Goal: Task Accomplishment & Management: Manage account settings

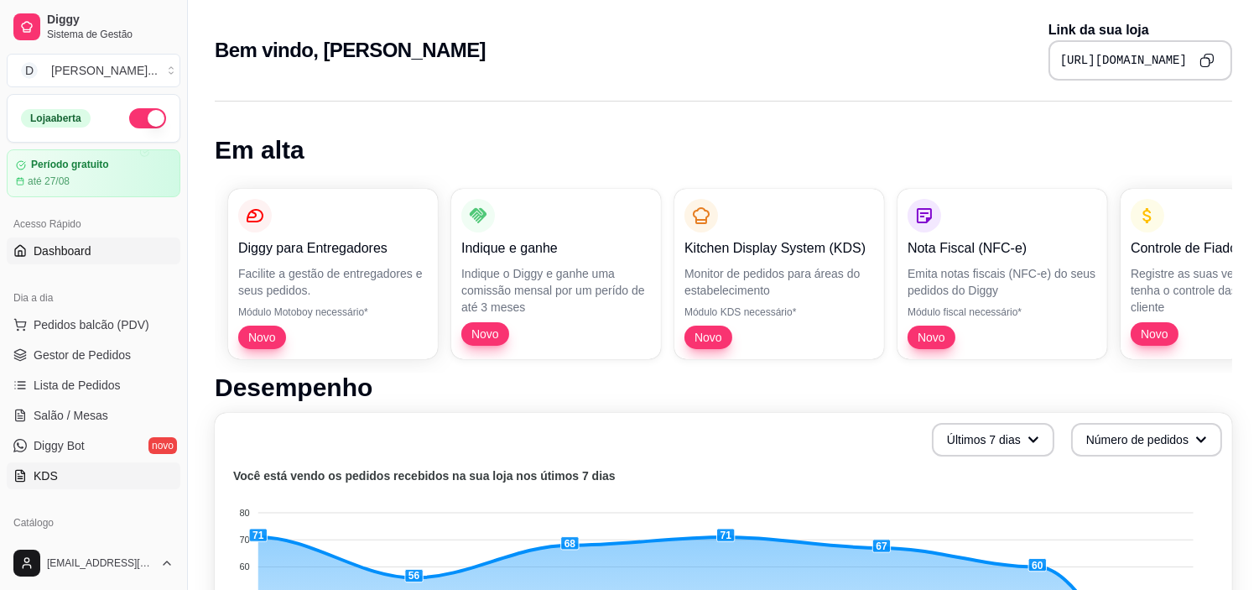
scroll to position [186, 0]
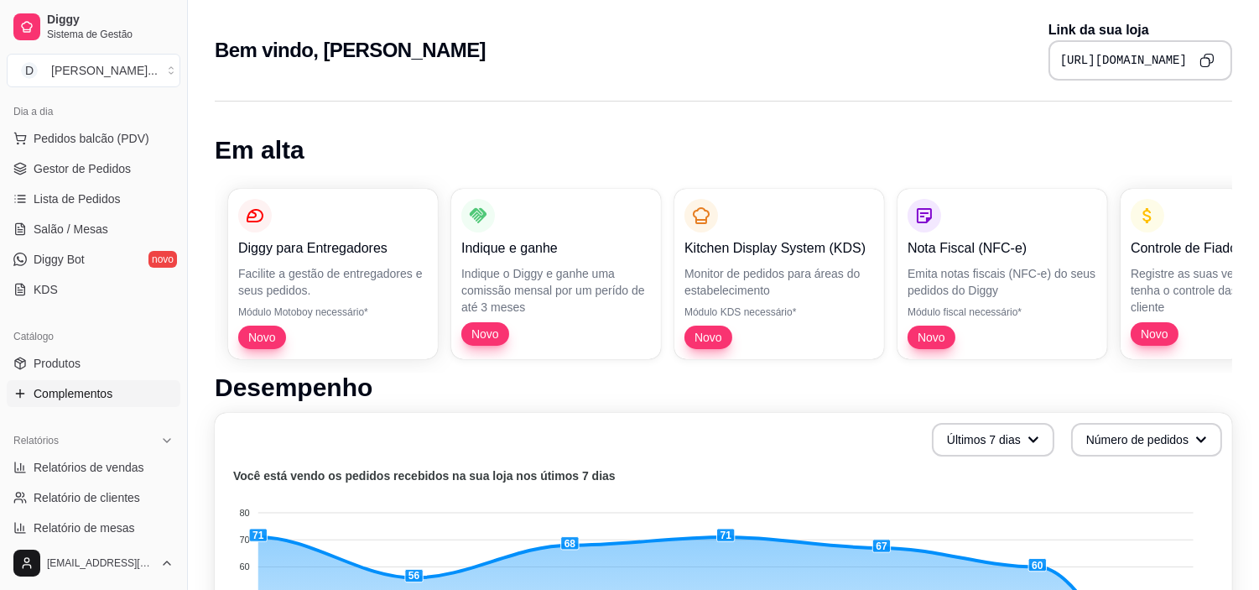
click at [86, 403] on link "Complementos" at bounding box center [94, 393] width 174 height 27
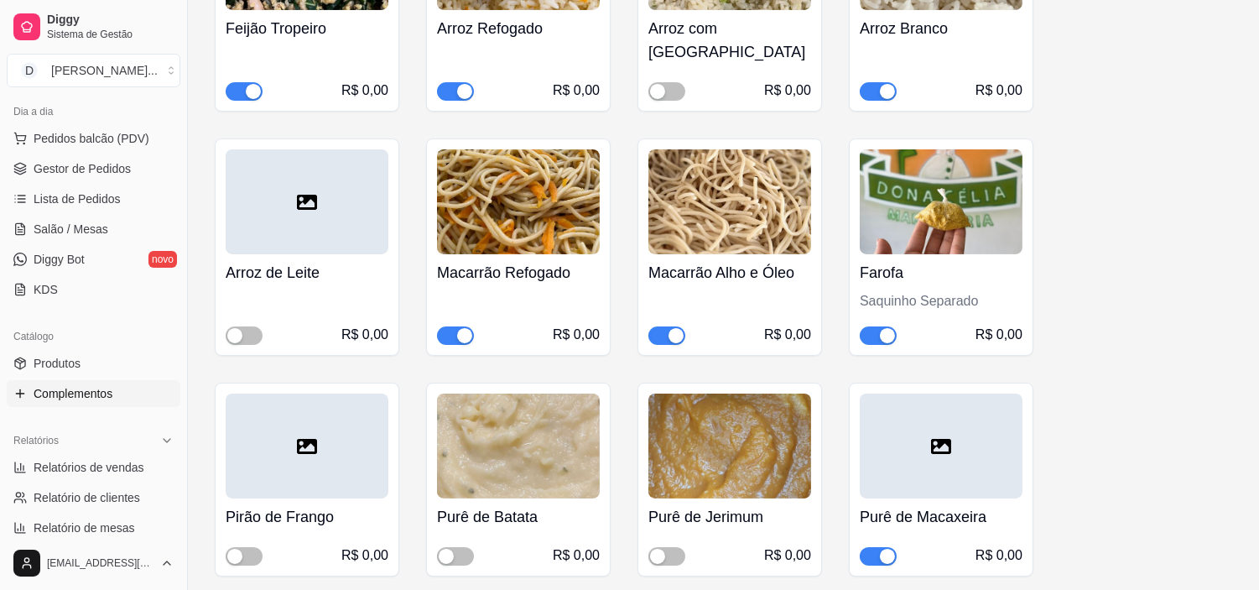
scroll to position [745, 0]
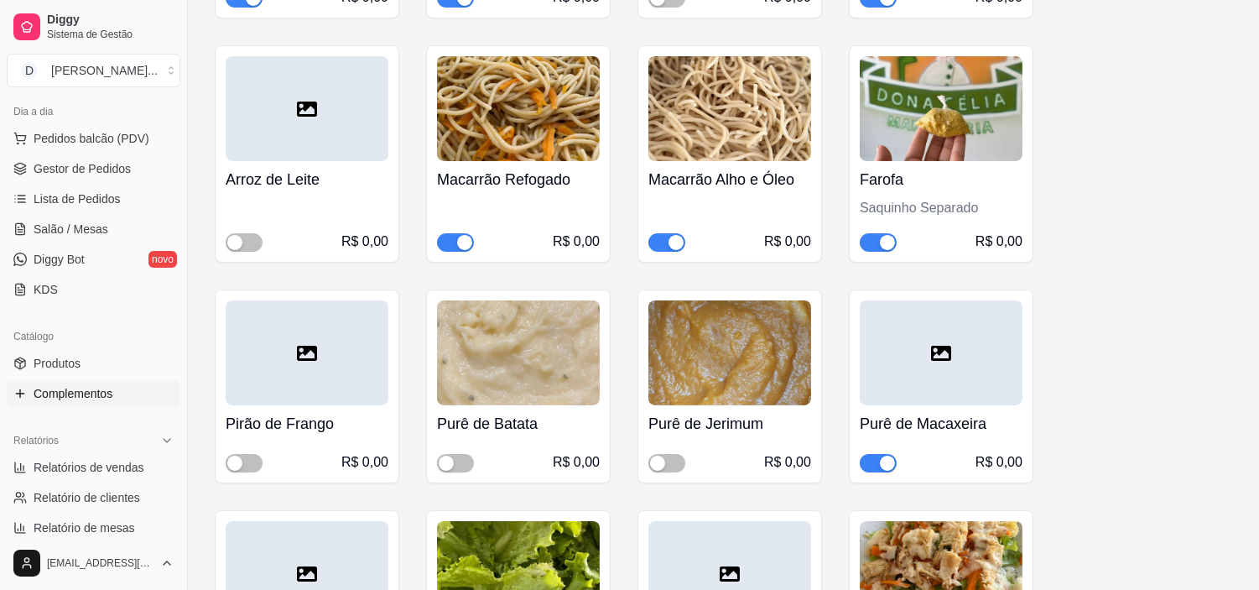
click at [883, 455] on div "button" at bounding box center [887, 462] width 15 height 15
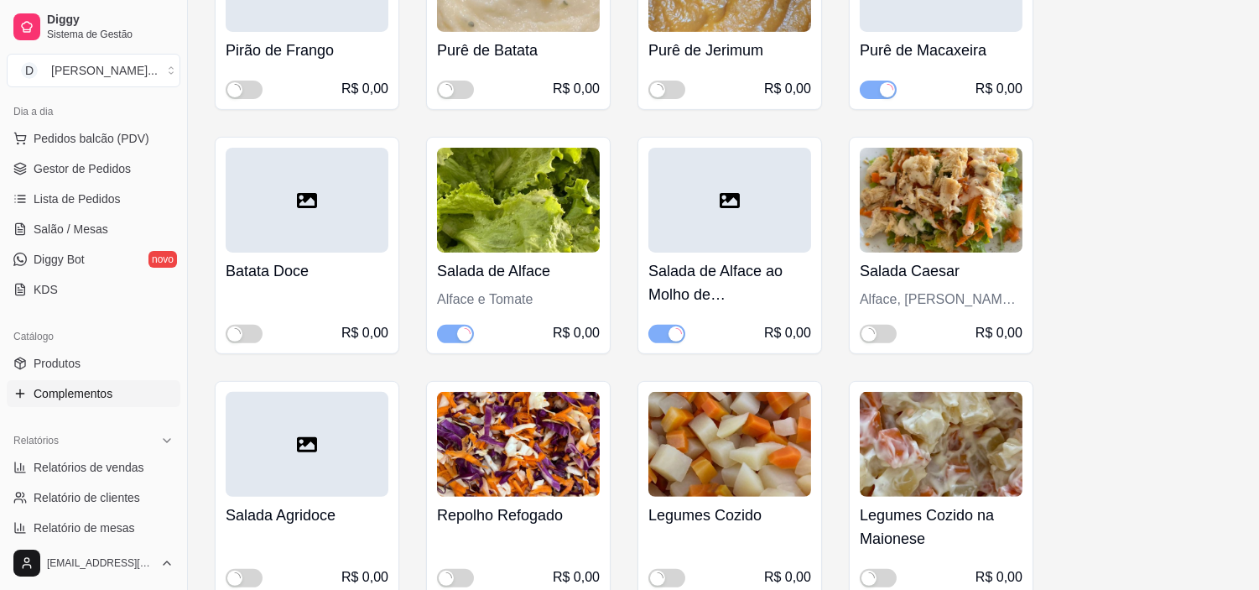
scroll to position [1211, 0]
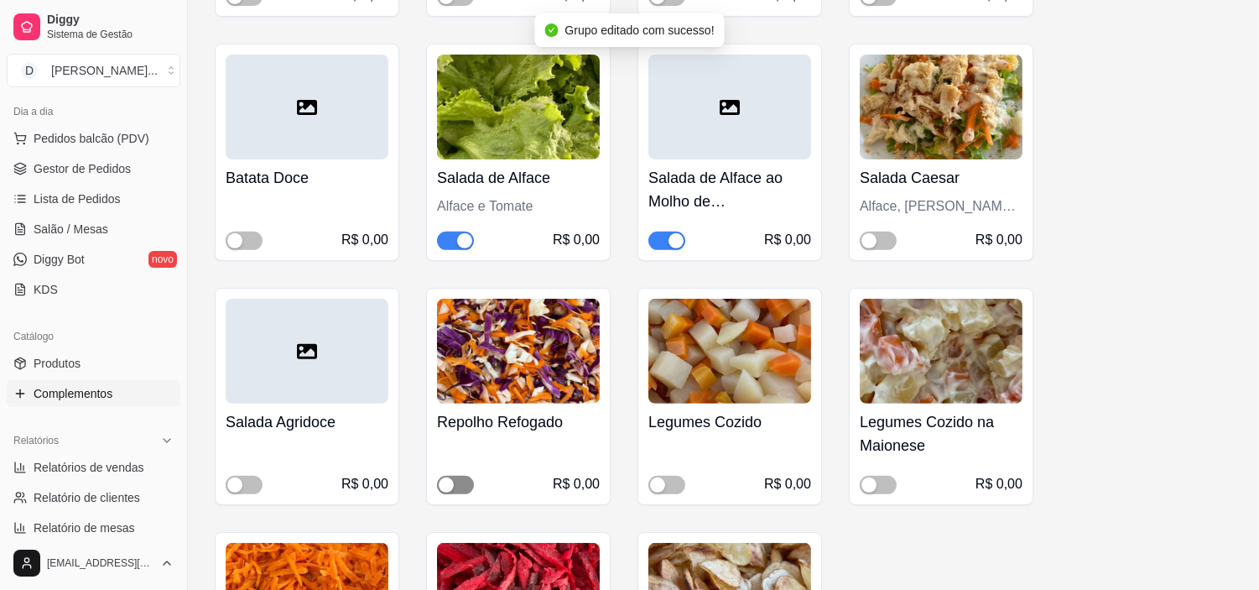
click at [440, 477] on div "button" at bounding box center [446, 484] width 15 height 15
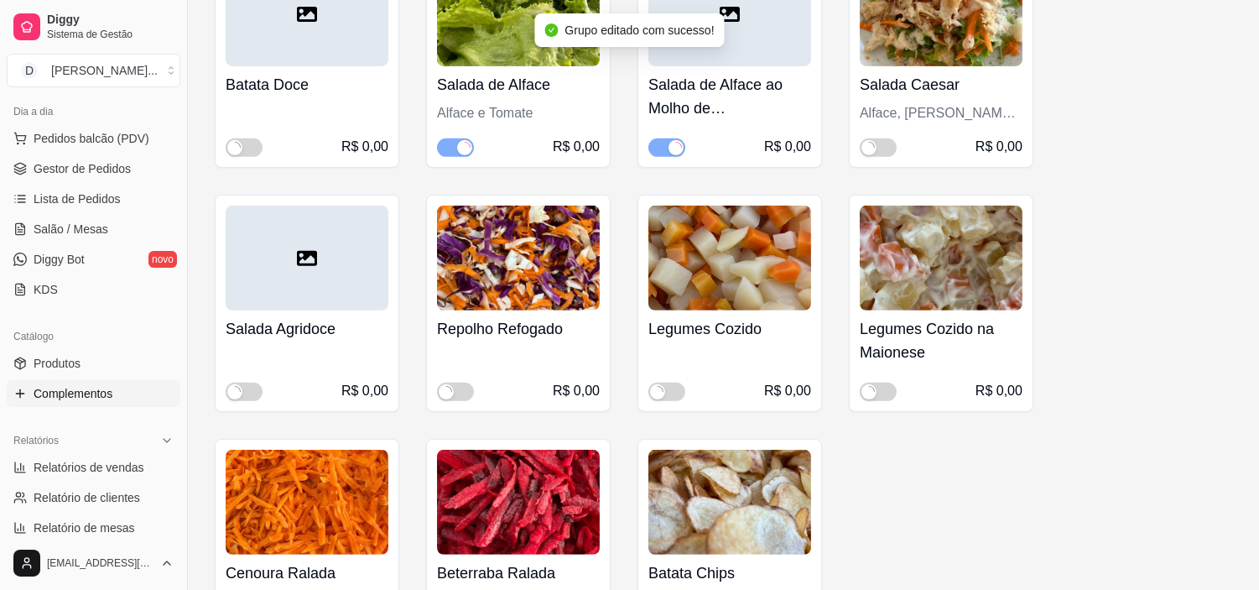
scroll to position [1397, 0]
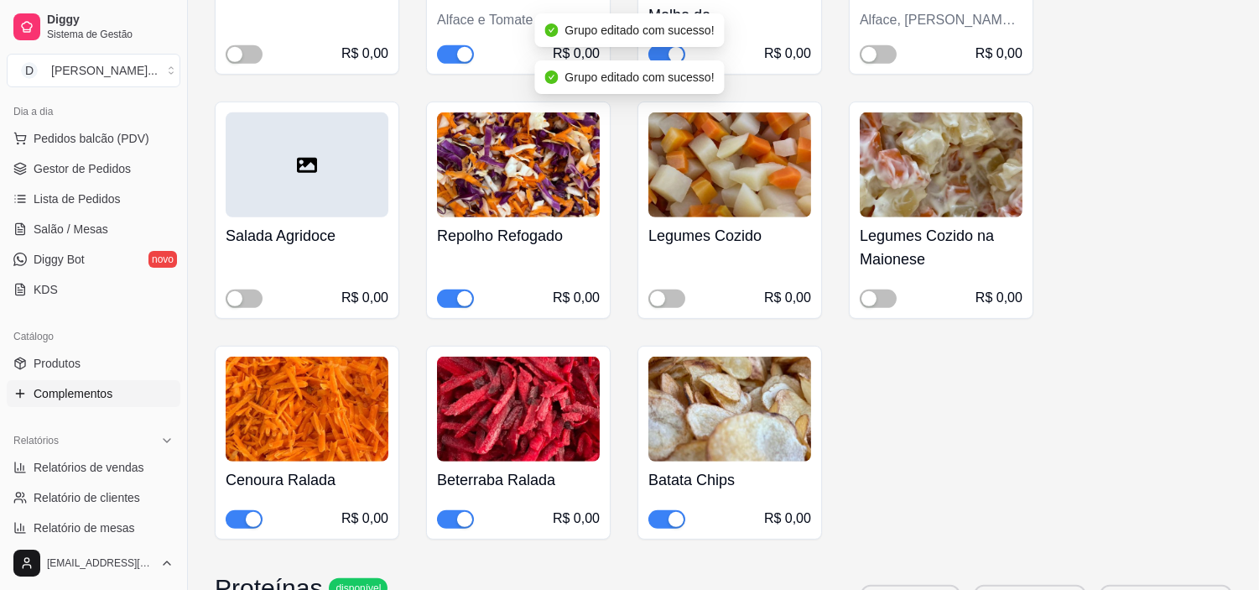
click at [455, 510] on span "button" at bounding box center [455, 519] width 37 height 18
click at [247, 512] on div "button" at bounding box center [253, 519] width 15 height 15
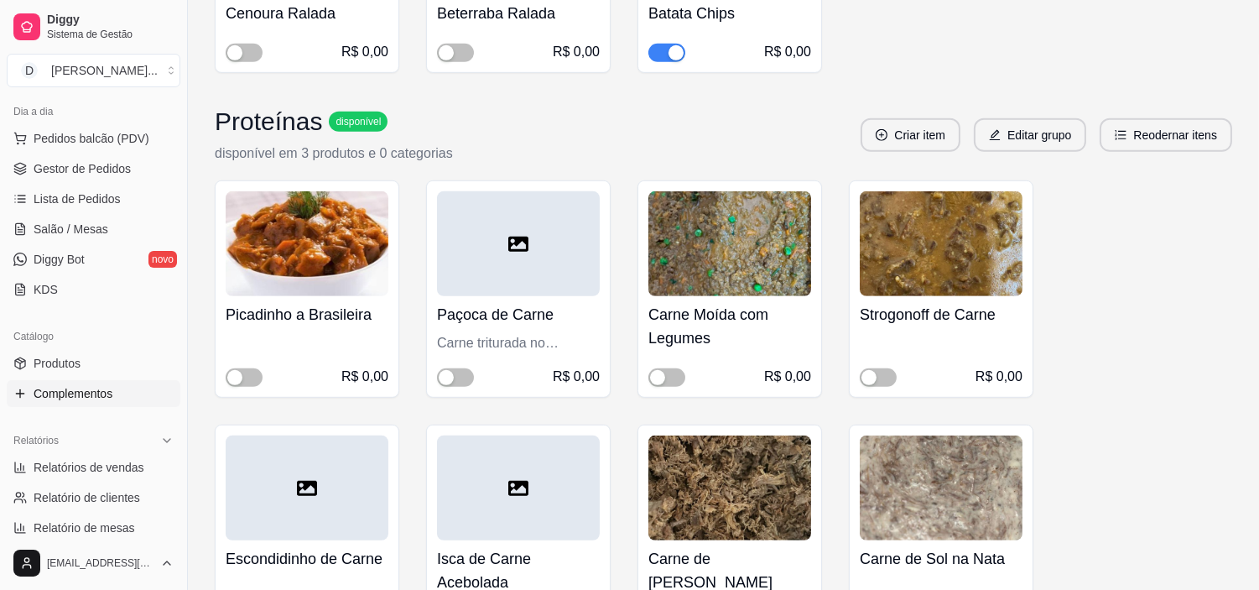
scroll to position [1957, 0]
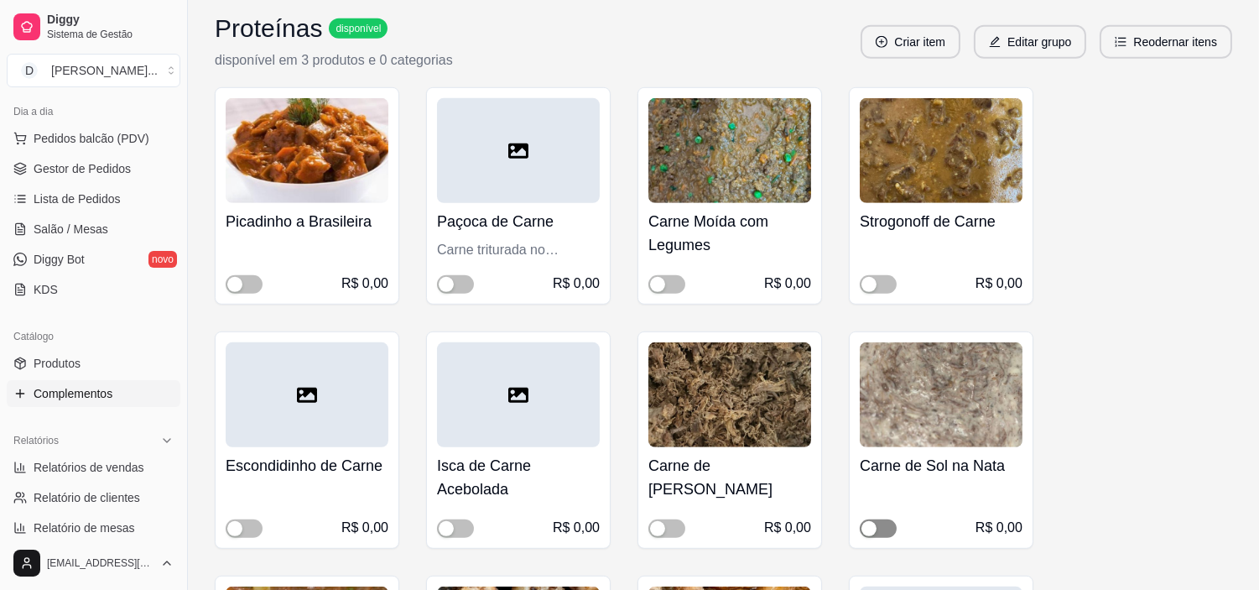
click at [873, 521] on div "button" at bounding box center [868, 528] width 15 height 15
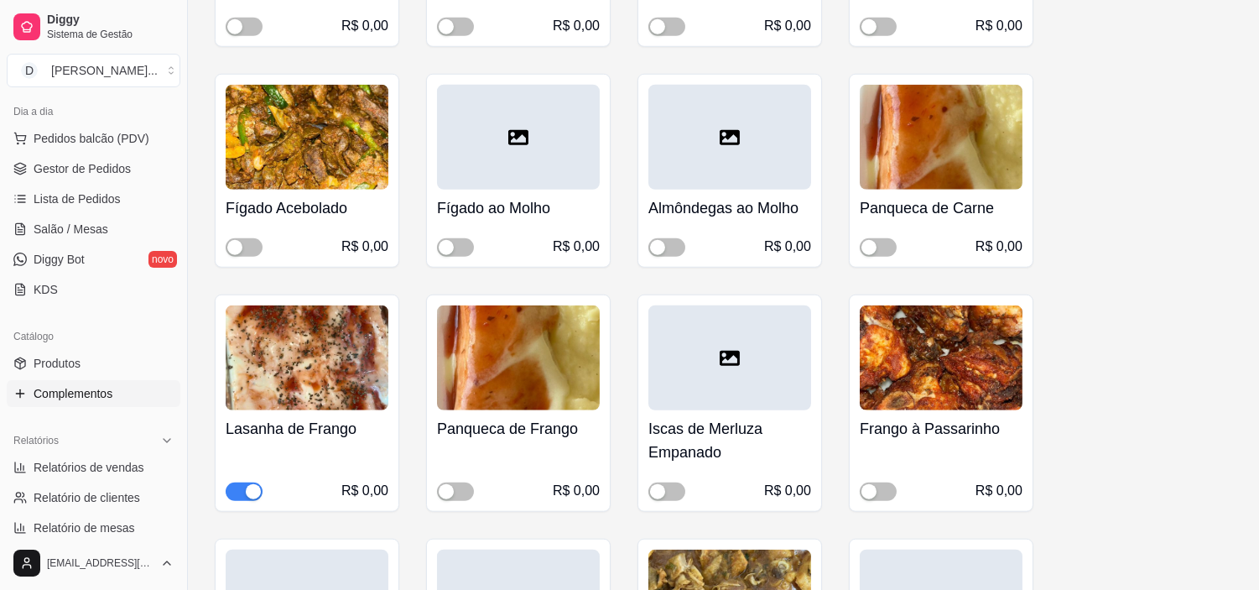
scroll to position [2795, 0]
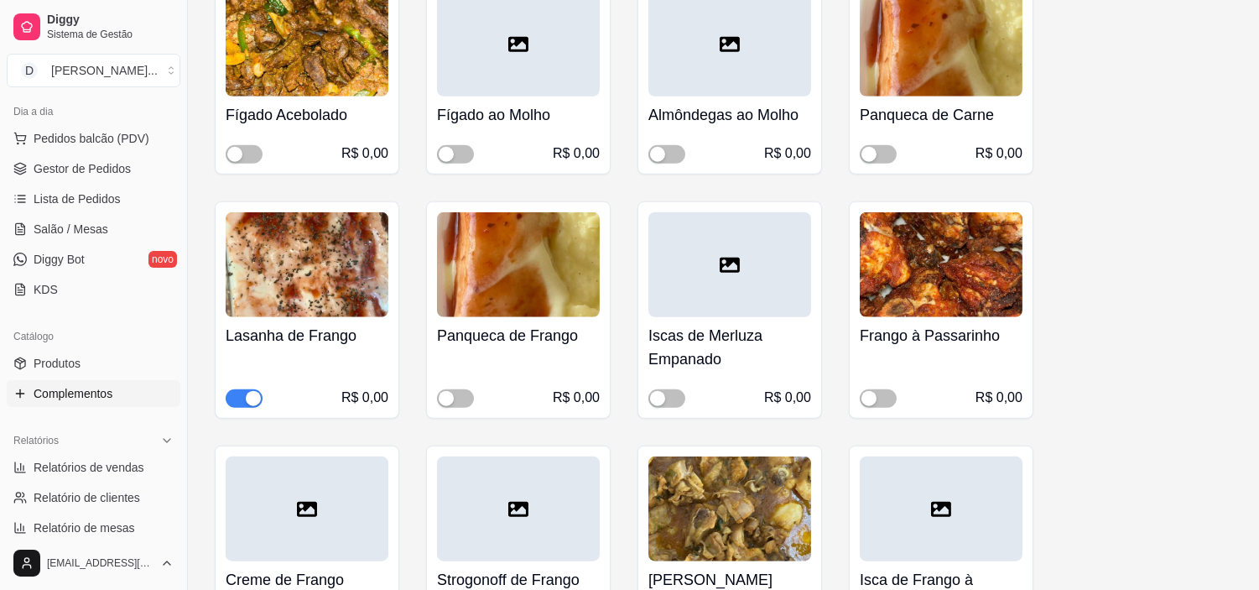
click at [247, 391] on div "button" at bounding box center [253, 398] width 15 height 15
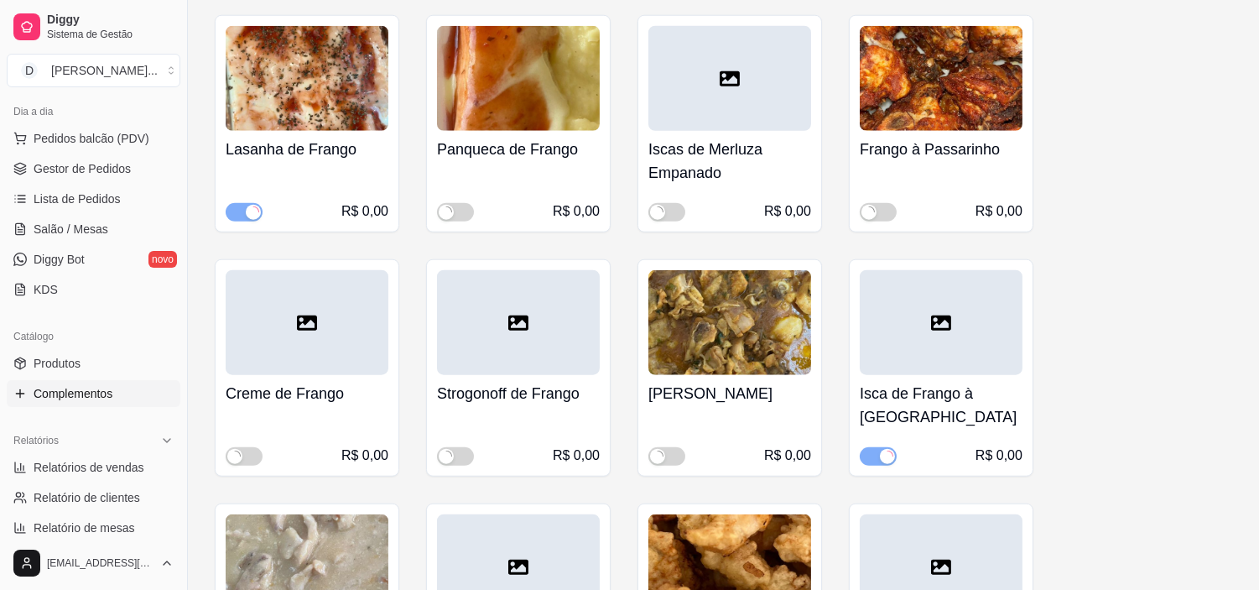
scroll to position [3075, 0]
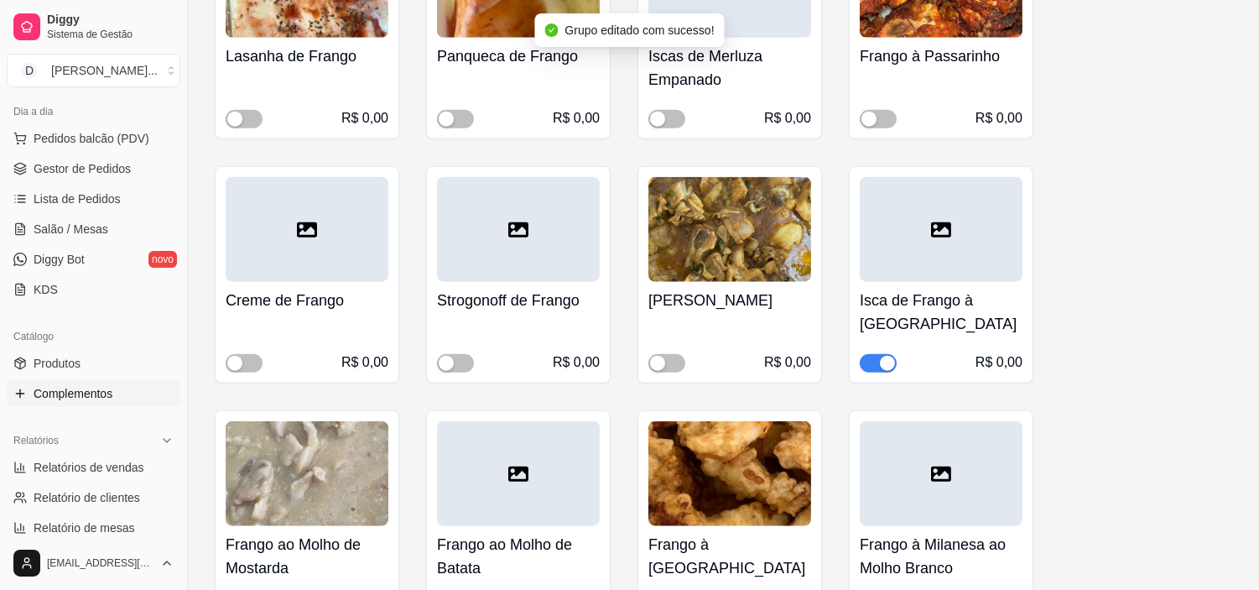
click at [872, 354] on span "button" at bounding box center [878, 363] width 37 height 18
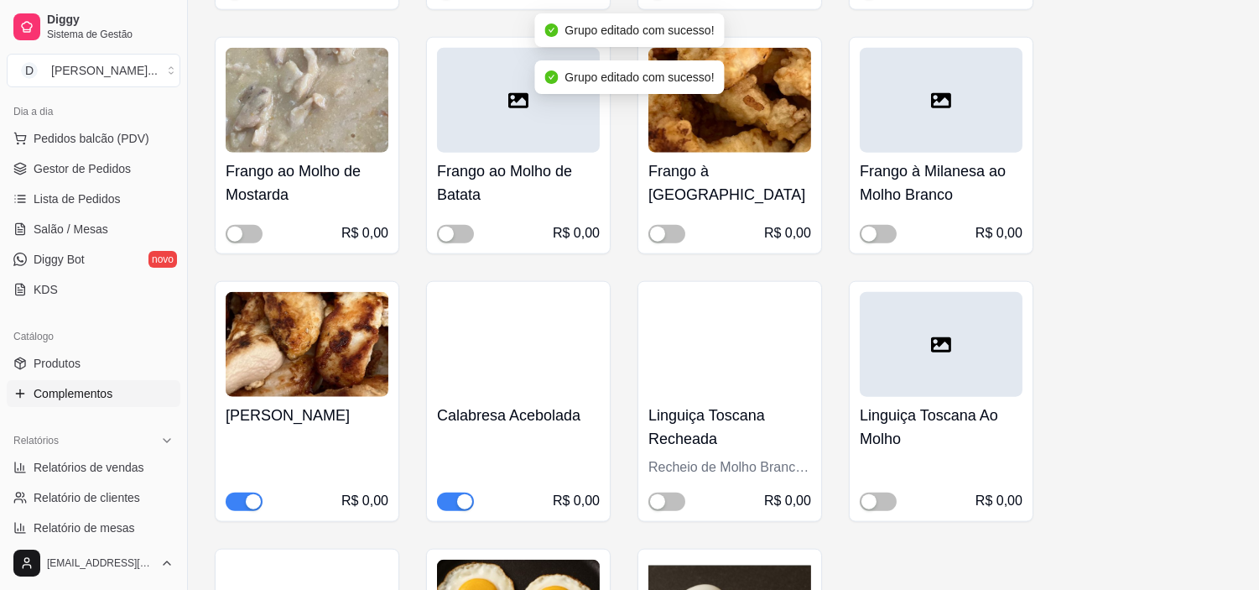
scroll to position [3541, 0]
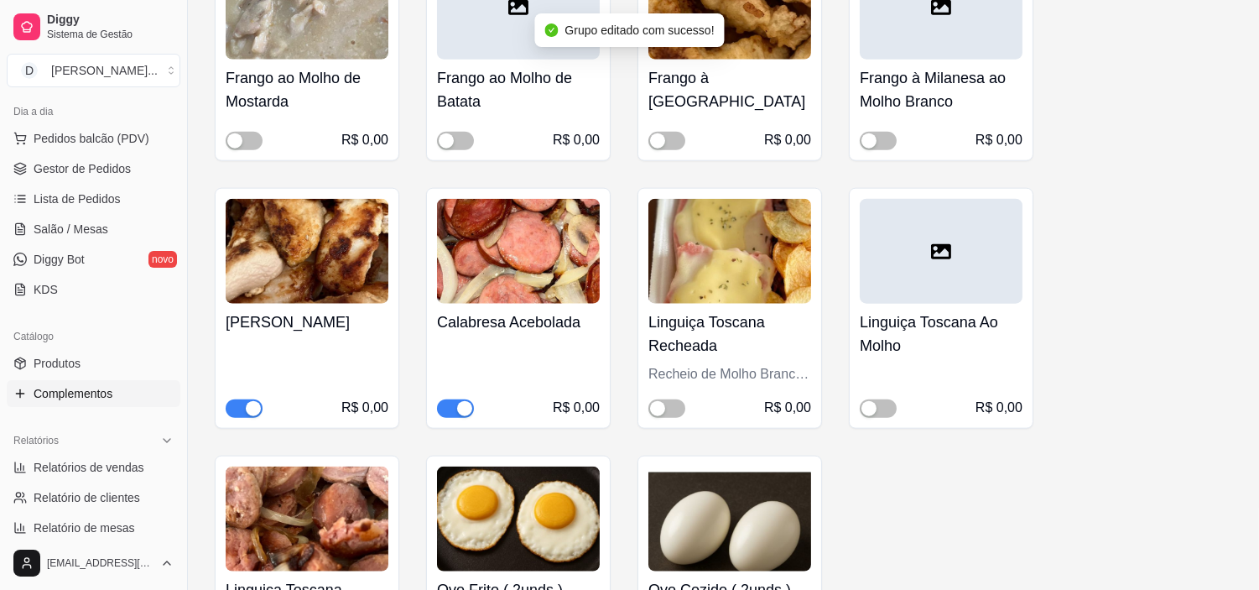
click at [462, 401] on div "button" at bounding box center [464, 408] width 15 height 15
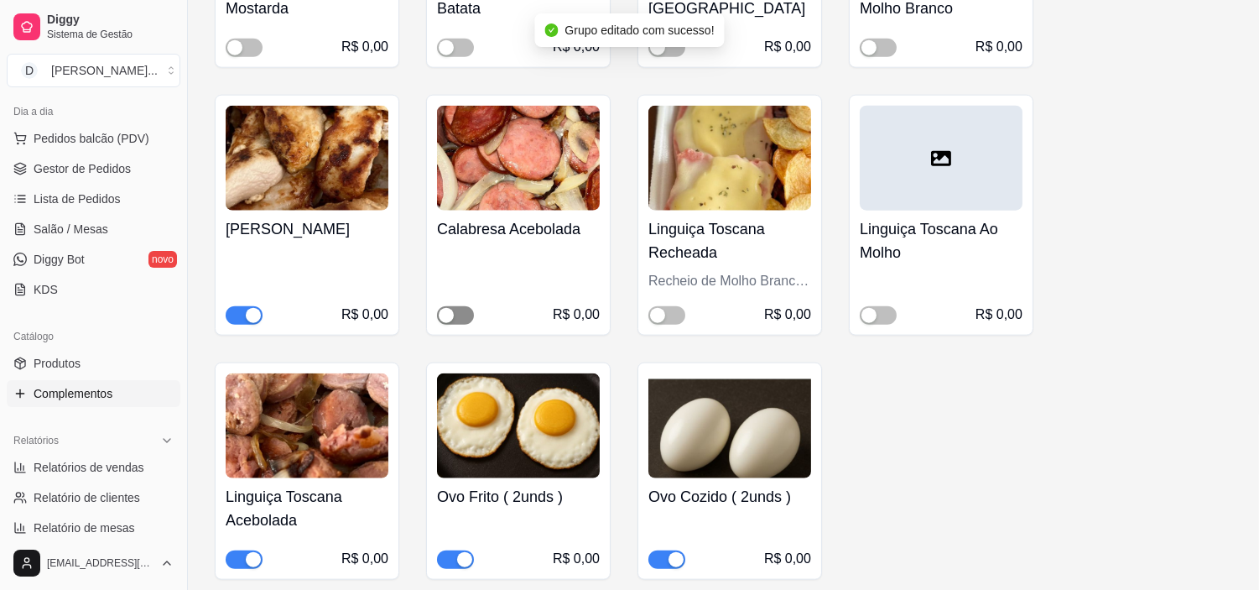
scroll to position [3727, 0]
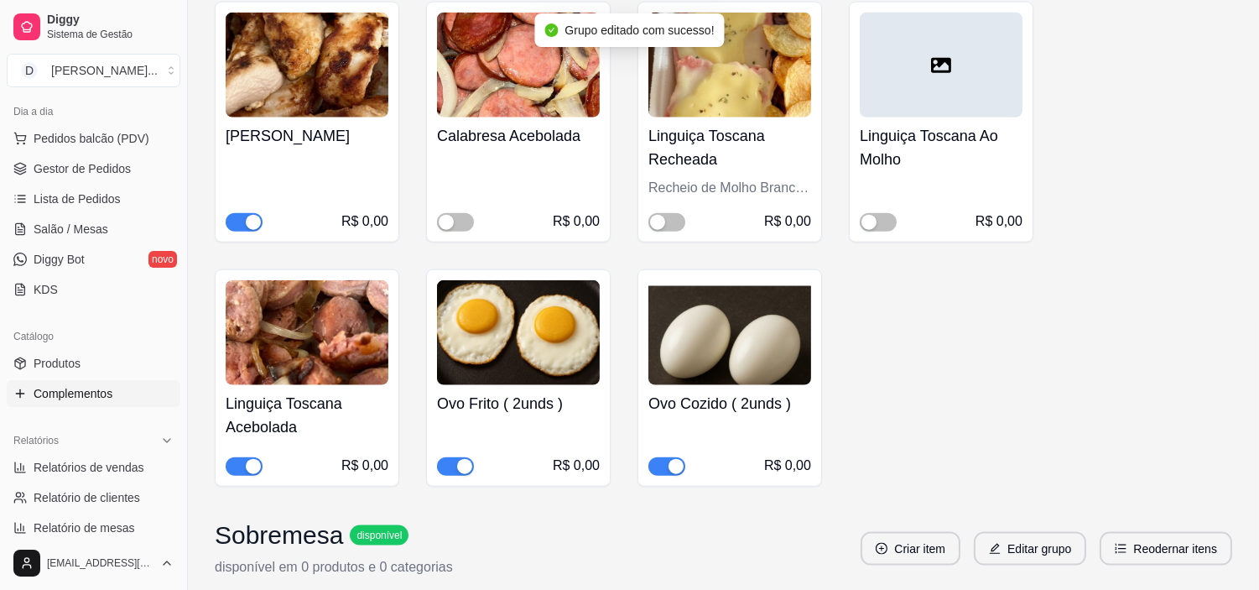
click at [232, 460] on span "button" at bounding box center [244, 466] width 37 height 18
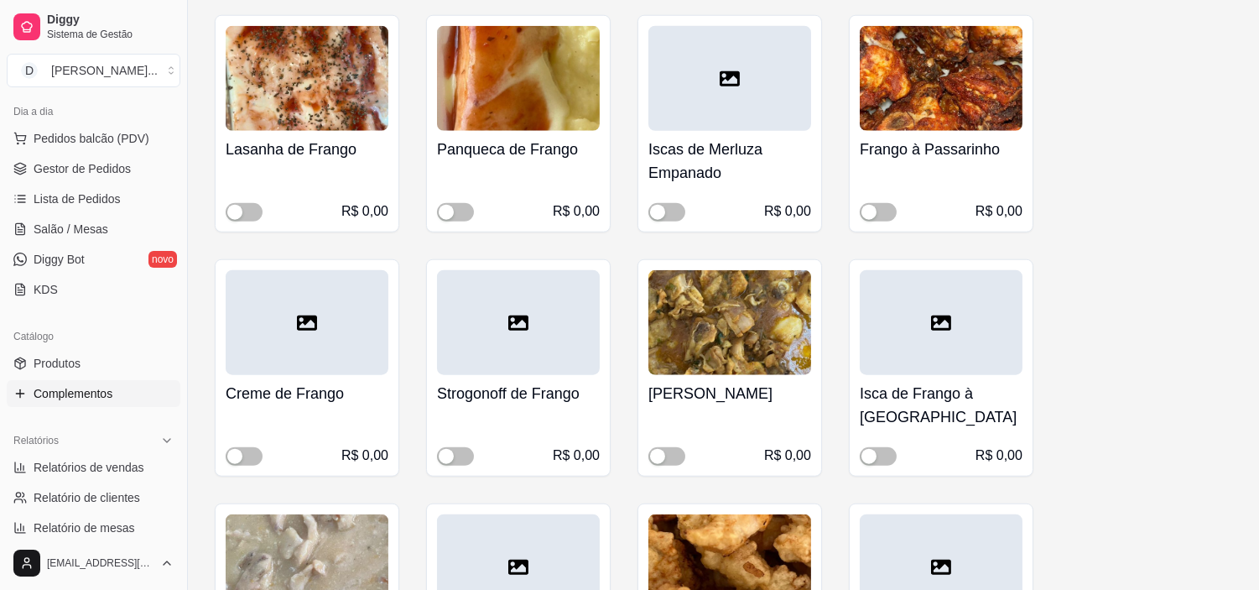
scroll to position [2888, 0]
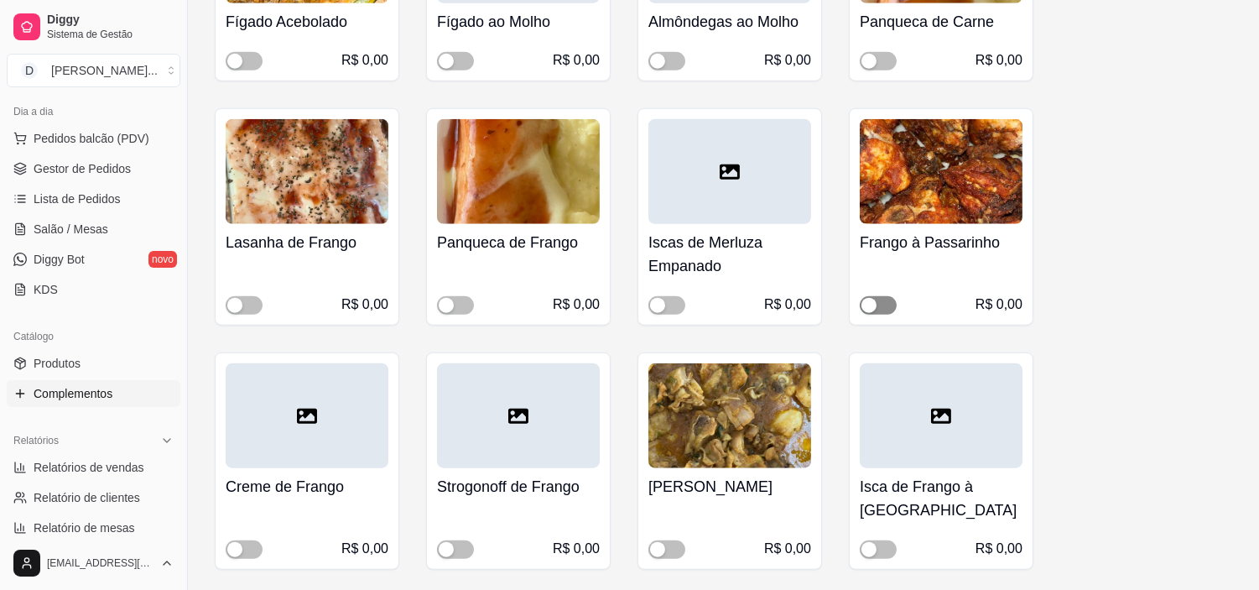
click at [871, 298] on div "button" at bounding box center [868, 305] width 15 height 15
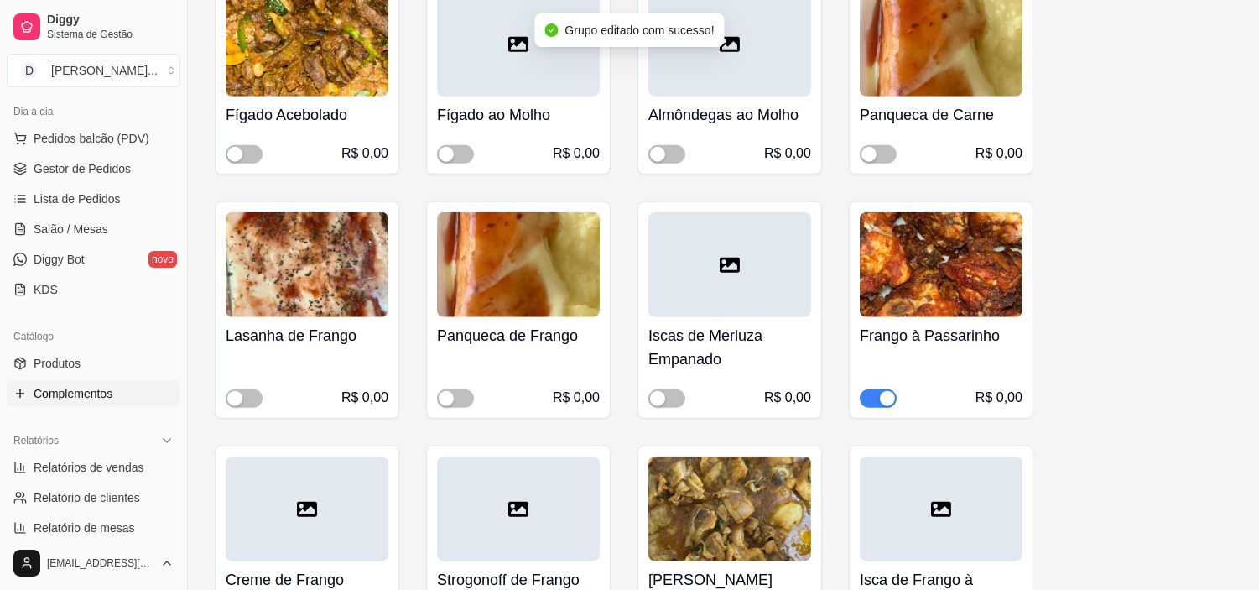
scroll to position [2609, 0]
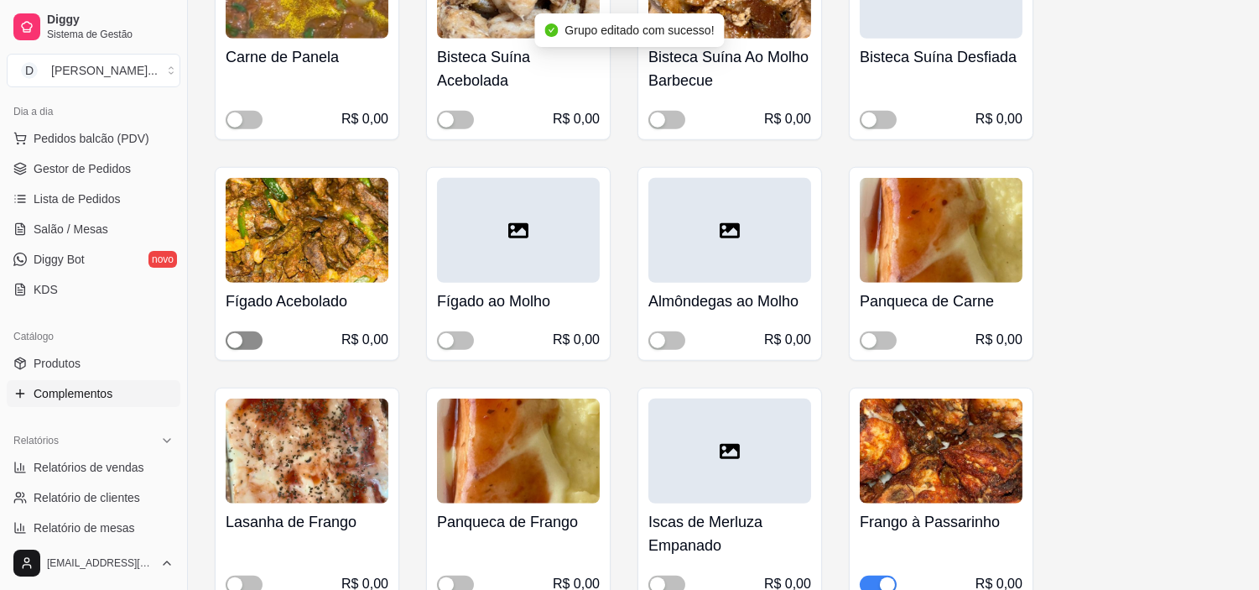
click at [242, 333] on div "button" at bounding box center [234, 340] width 15 height 15
click at [455, 331] on button "button" at bounding box center [455, 340] width 37 height 18
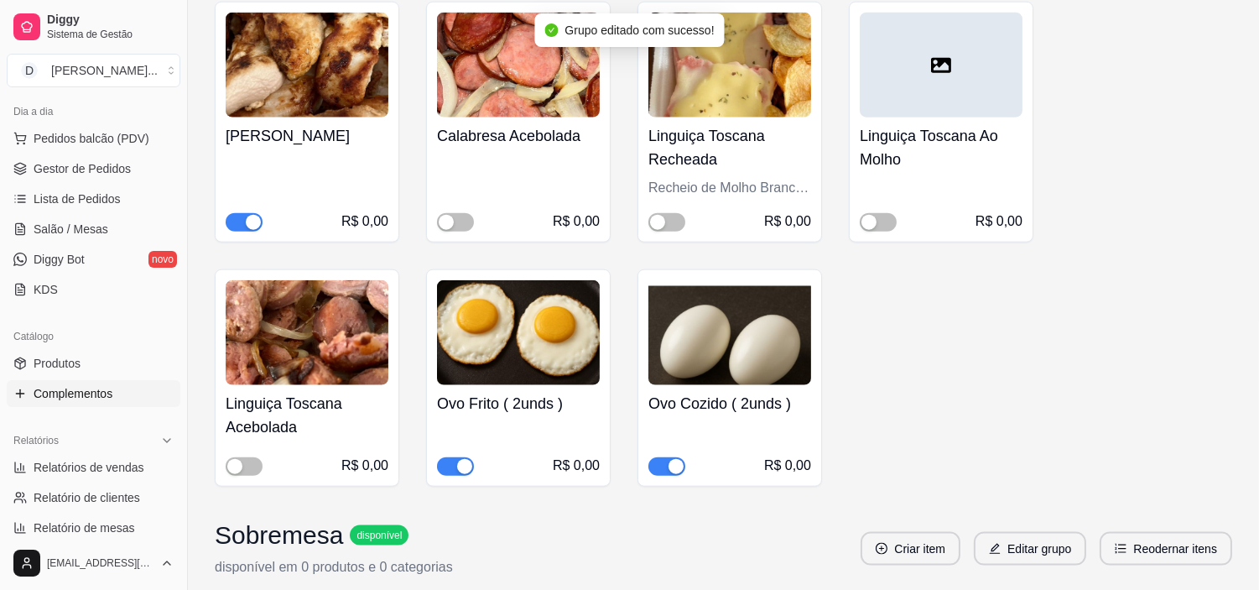
scroll to position [3820, 0]
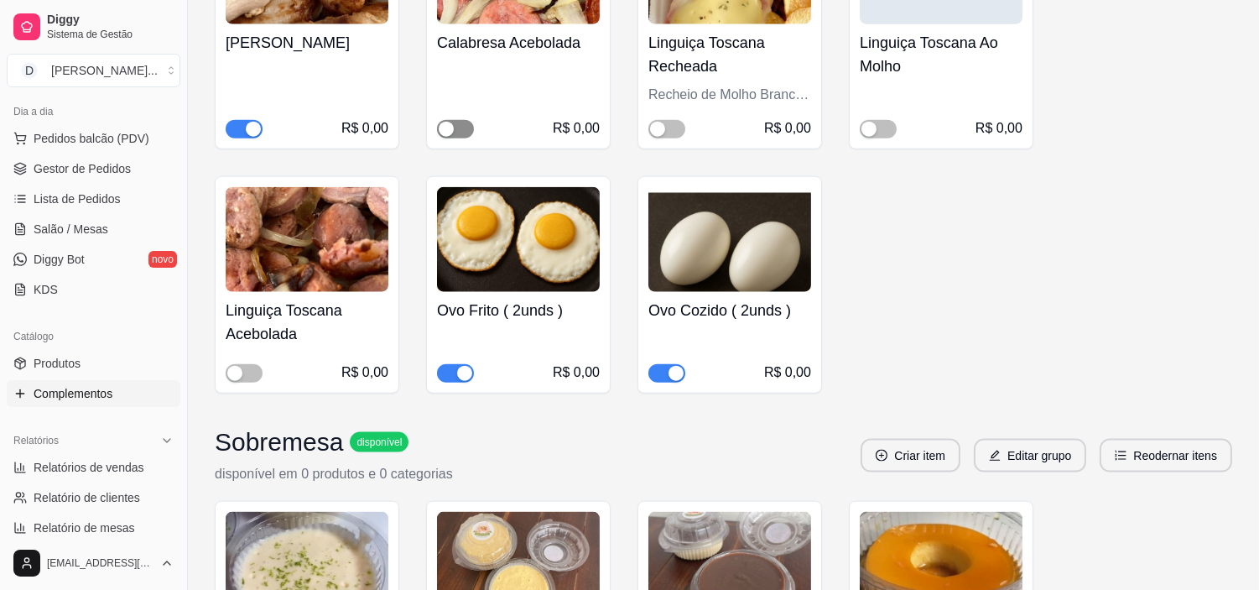
click at [457, 120] on span "button" at bounding box center [455, 129] width 37 height 18
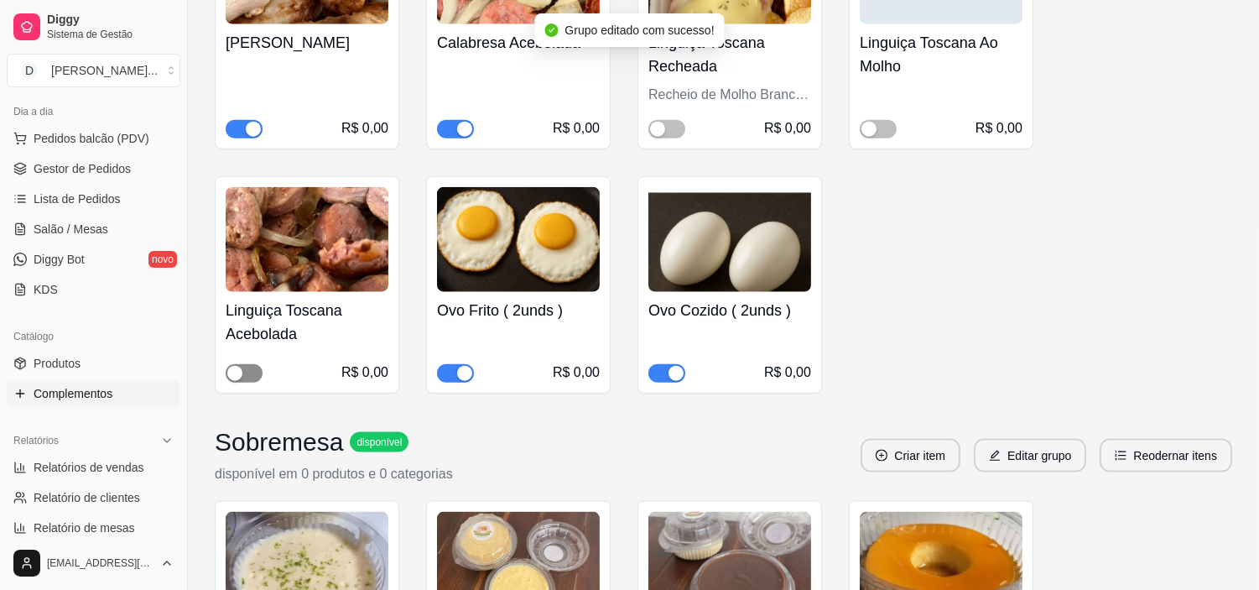
click at [231, 366] on div "button" at bounding box center [234, 373] width 15 height 15
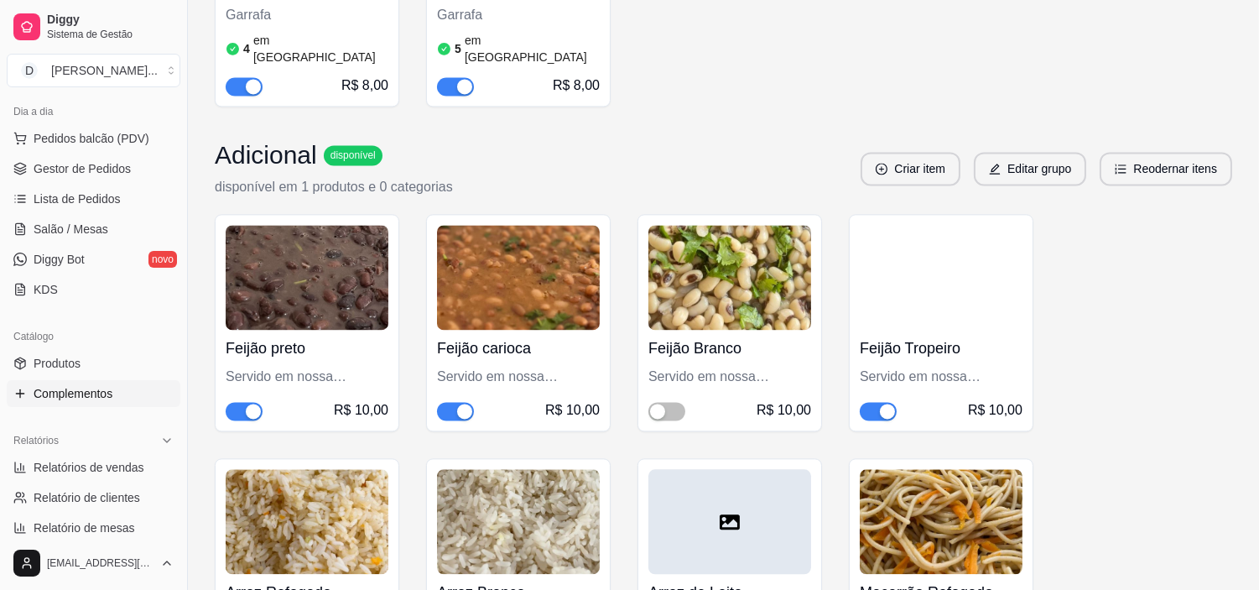
scroll to position [6896, 0]
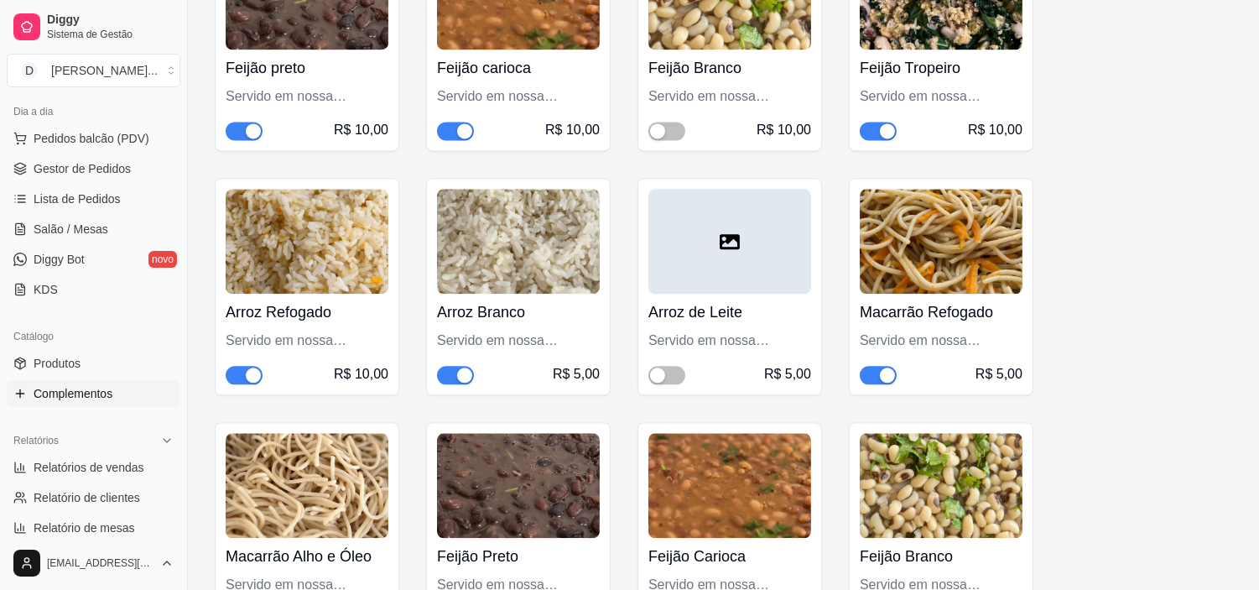
click at [873, 122] on span "button" at bounding box center [878, 131] width 37 height 18
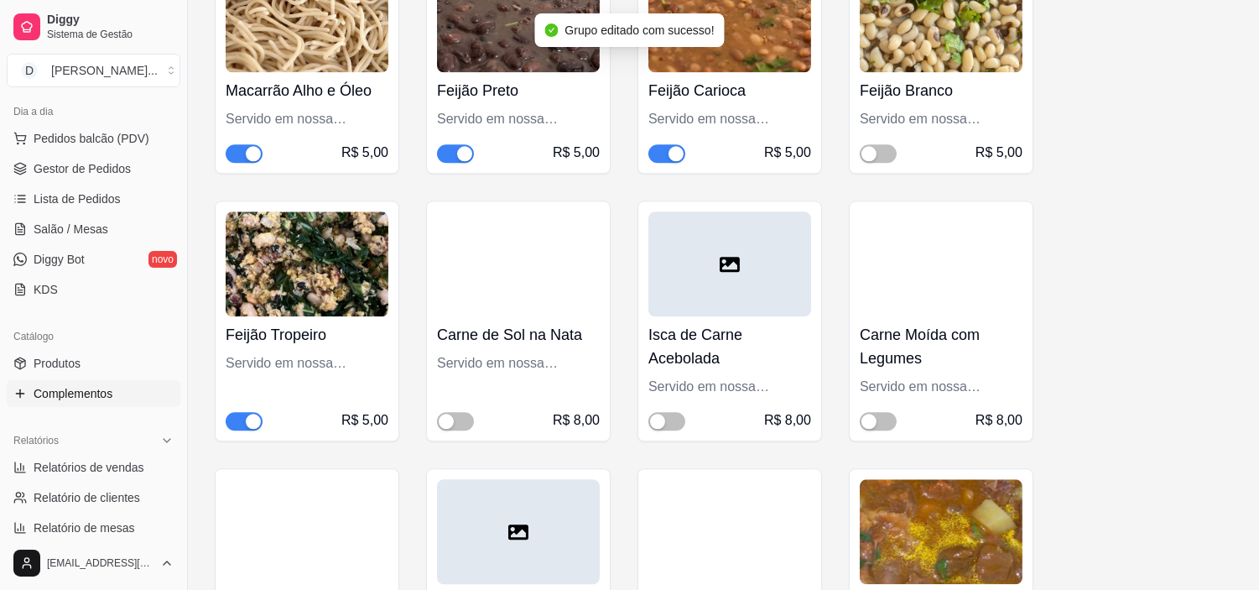
scroll to position [7454, 0]
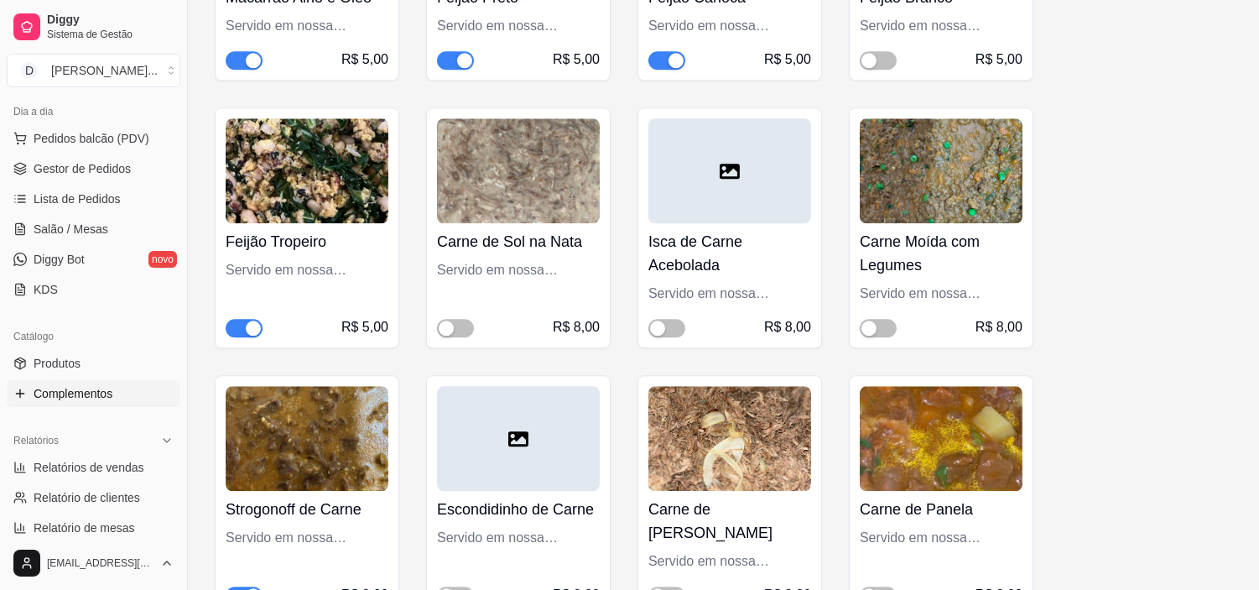
click at [238, 319] on span "button" at bounding box center [244, 328] width 37 height 18
click at [447, 320] on div "button" at bounding box center [446, 327] width 15 height 15
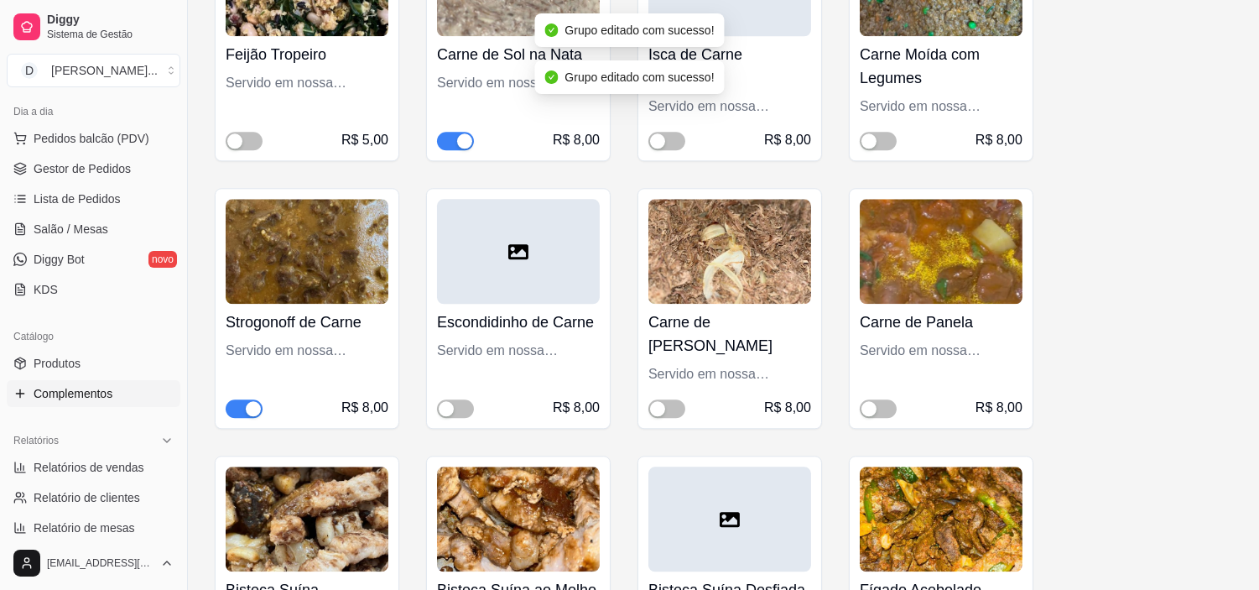
scroll to position [7827, 0]
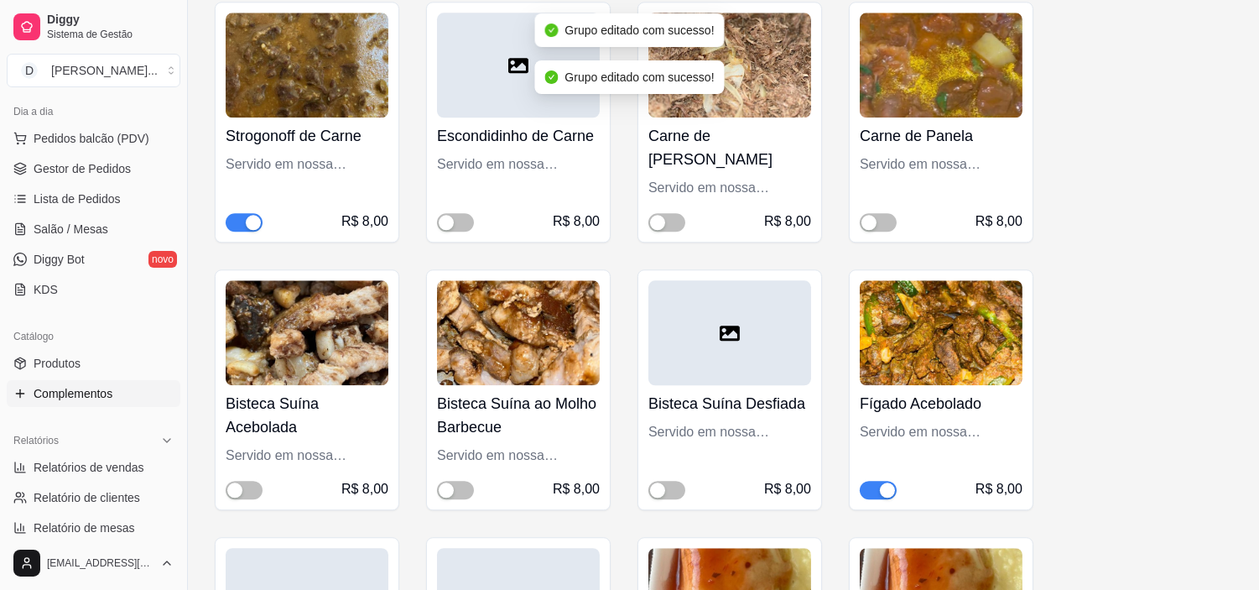
click at [238, 213] on span "button" at bounding box center [244, 222] width 37 height 18
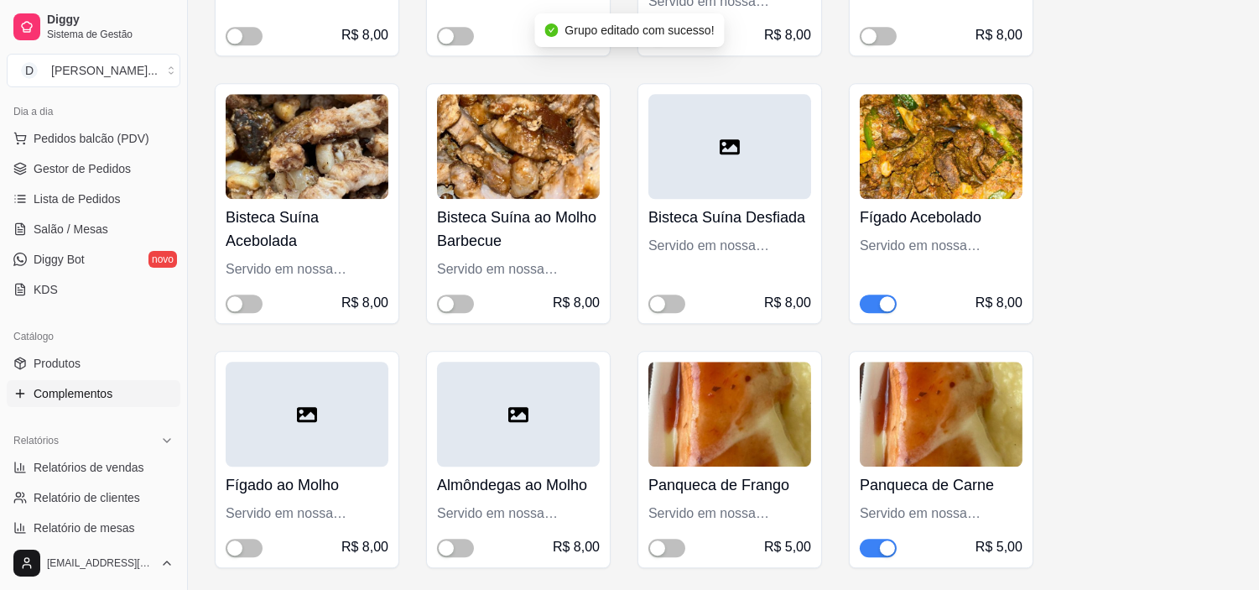
scroll to position [8107, 0]
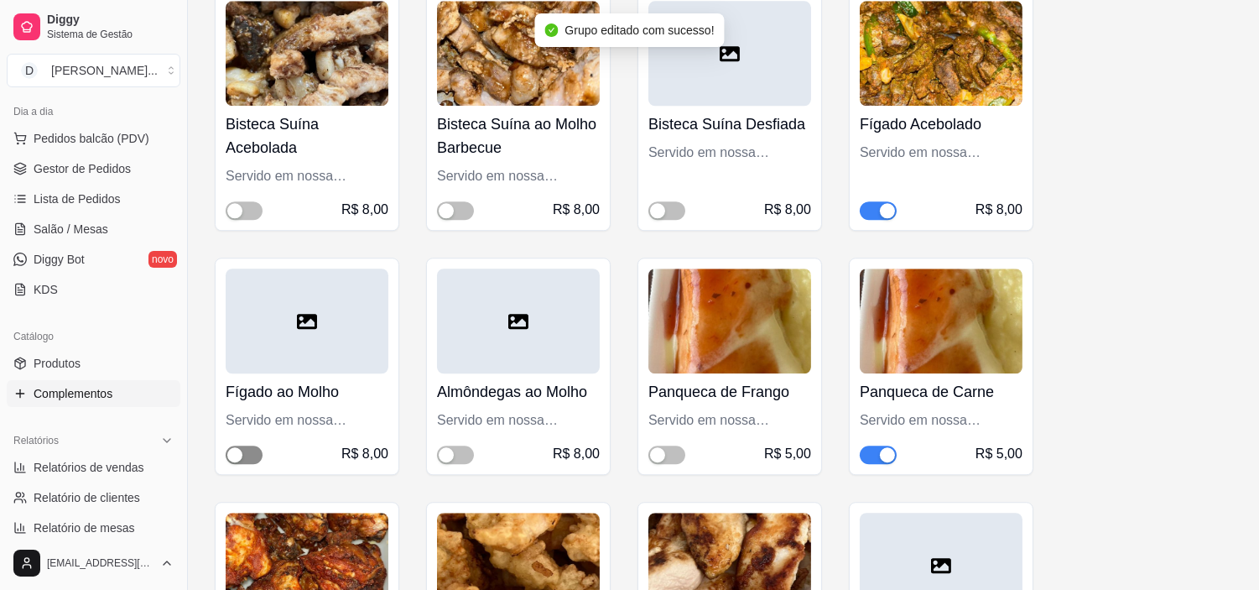
click at [241, 447] on div "button" at bounding box center [234, 454] width 15 height 15
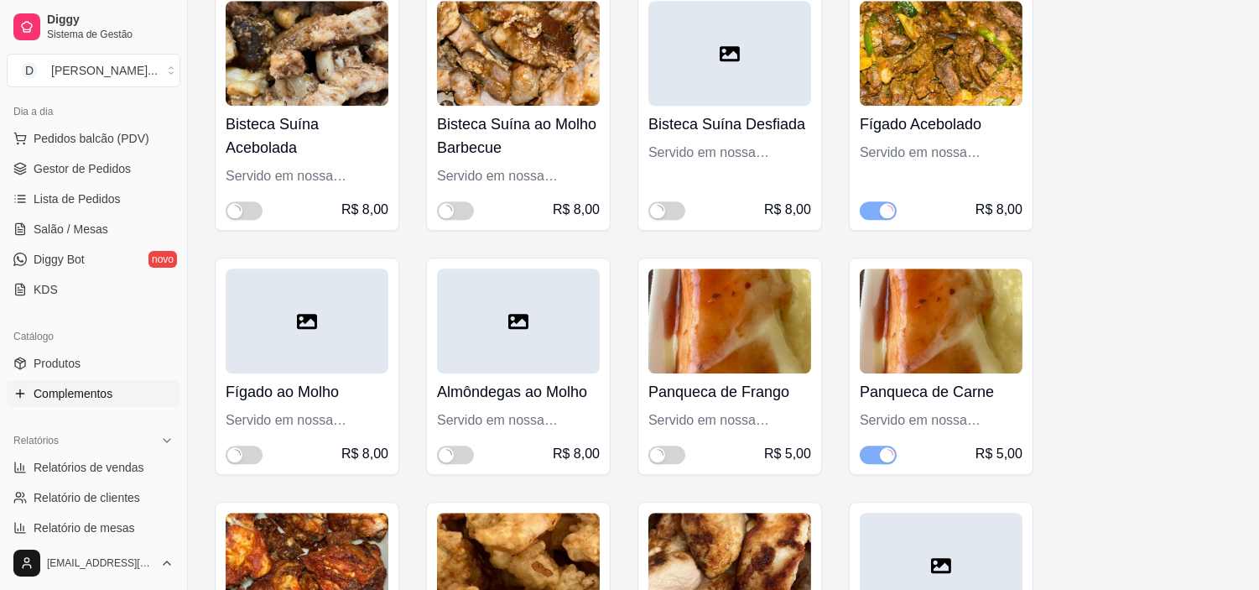
scroll to position [8200, 0]
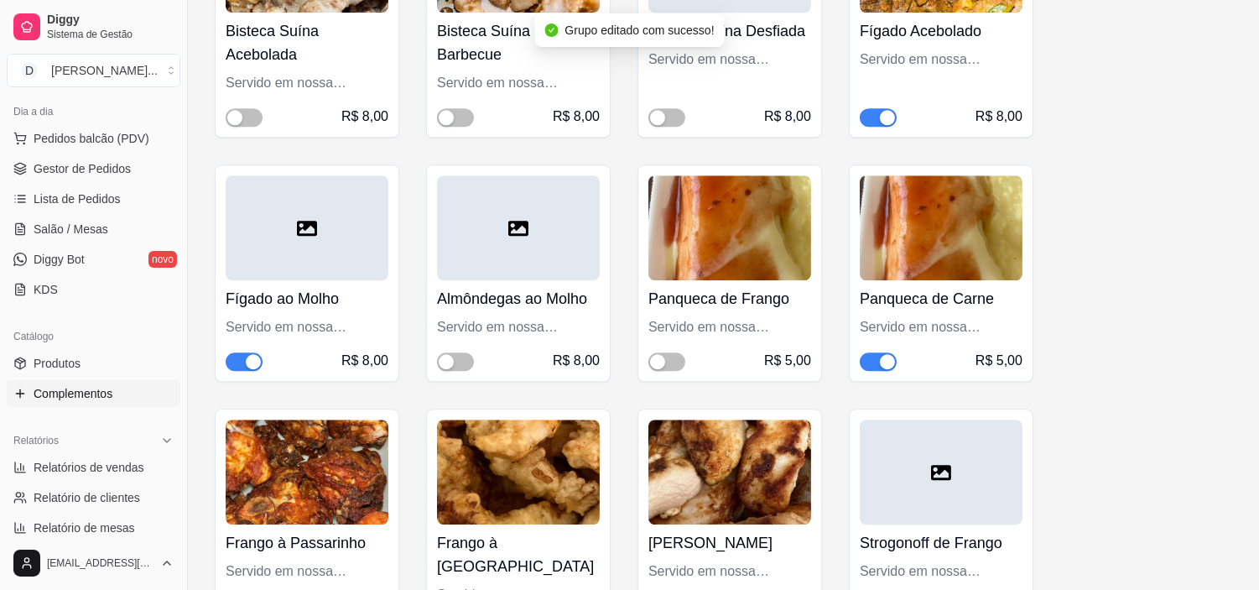
click at [870, 352] on span "button" at bounding box center [878, 361] width 37 height 18
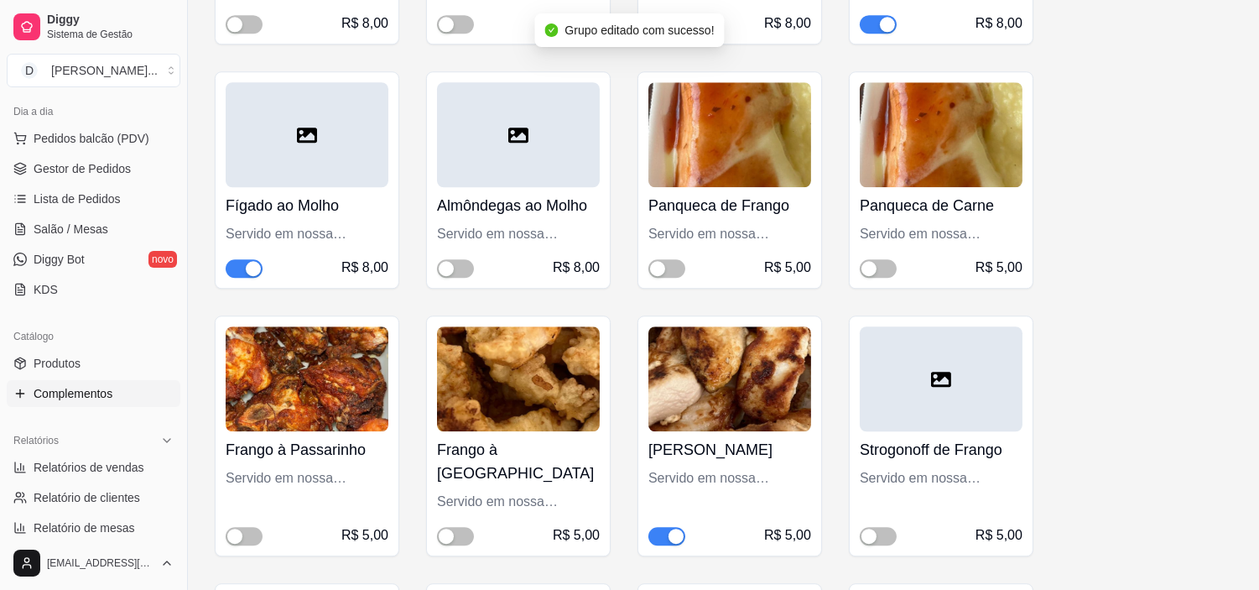
scroll to position [8387, 0]
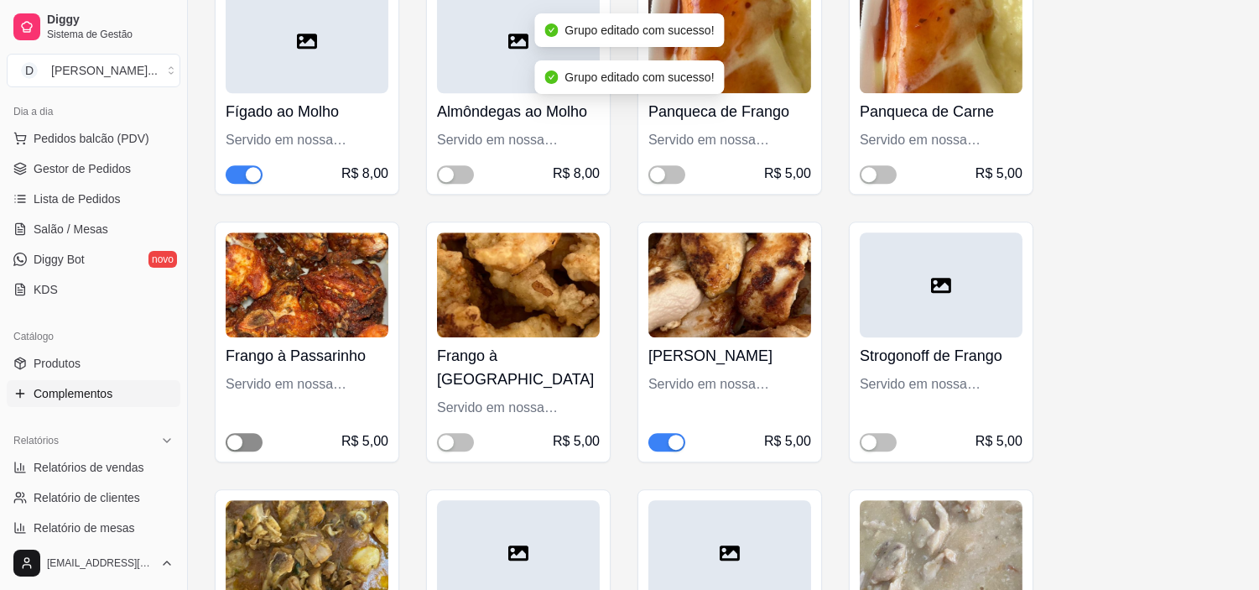
click at [243, 433] on span "button" at bounding box center [244, 442] width 37 height 18
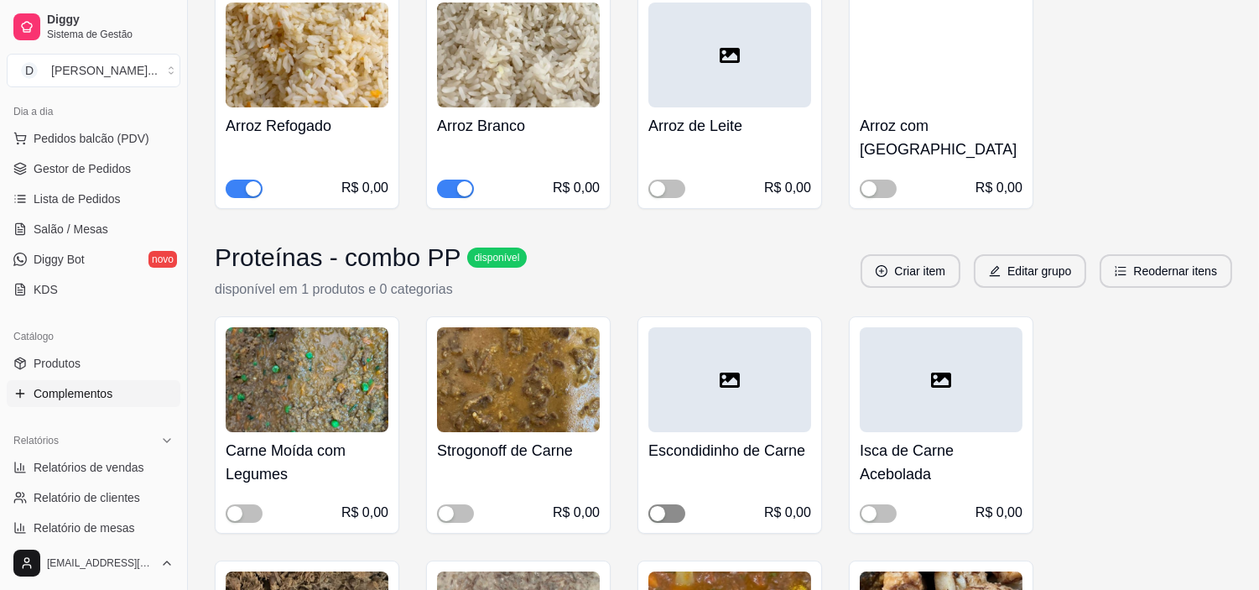
scroll to position [11275, 0]
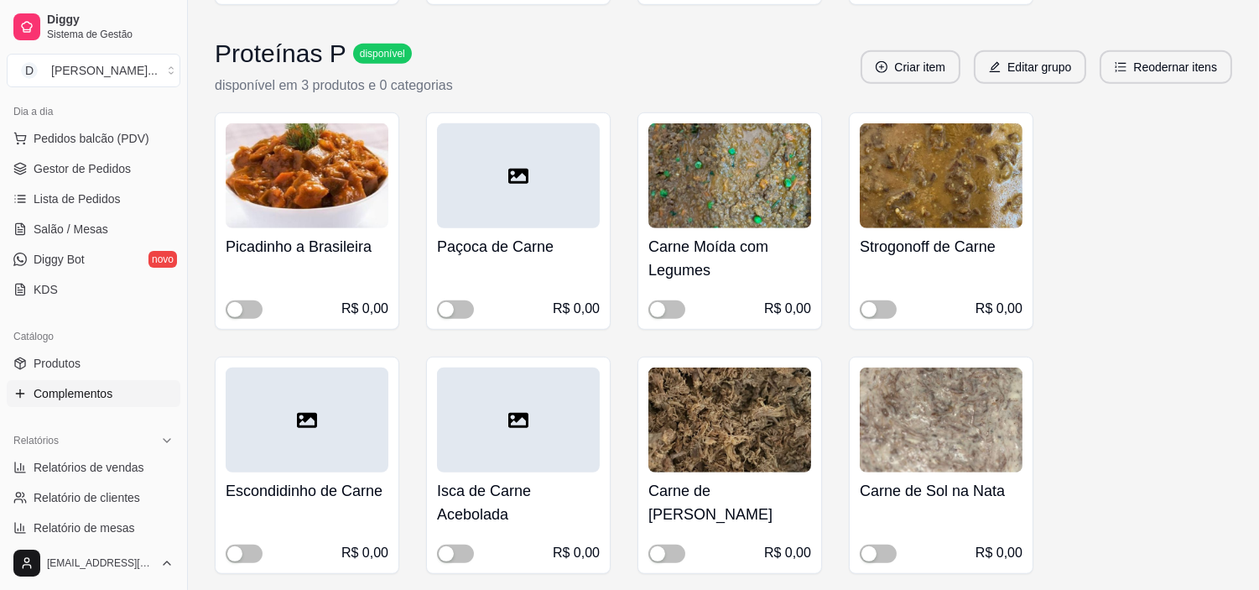
scroll to position [13512, 0]
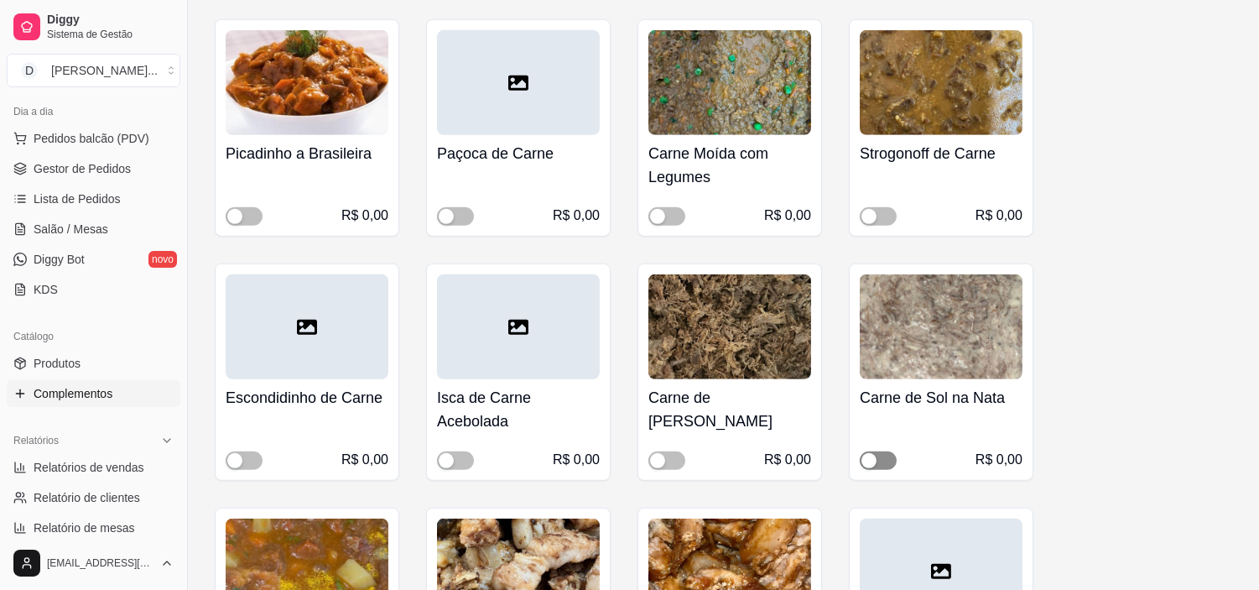
click at [875, 453] on div "button" at bounding box center [868, 460] width 15 height 15
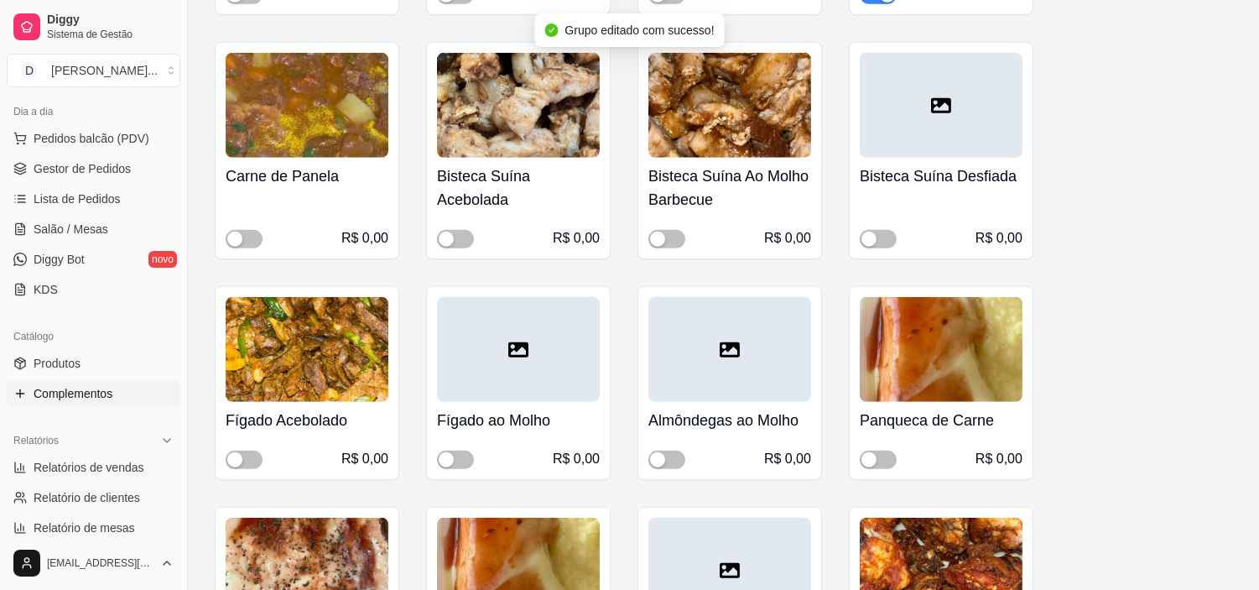
scroll to position [14070, 0]
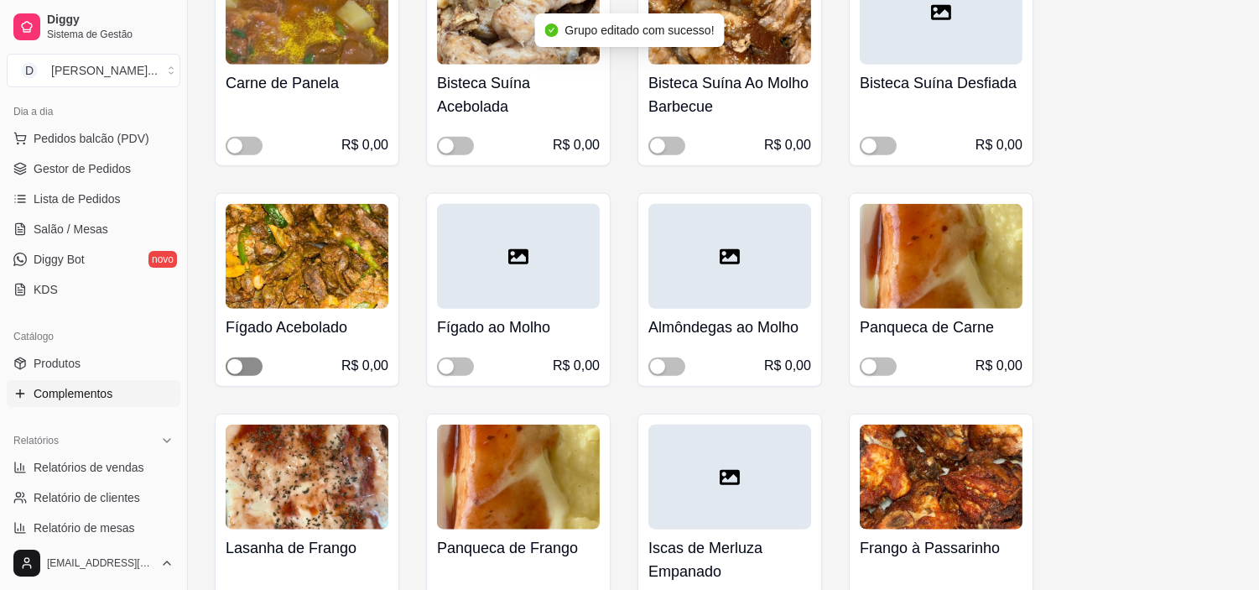
click at [242, 359] on div "button" at bounding box center [234, 366] width 15 height 15
click at [447, 359] on div "button" at bounding box center [446, 366] width 15 height 15
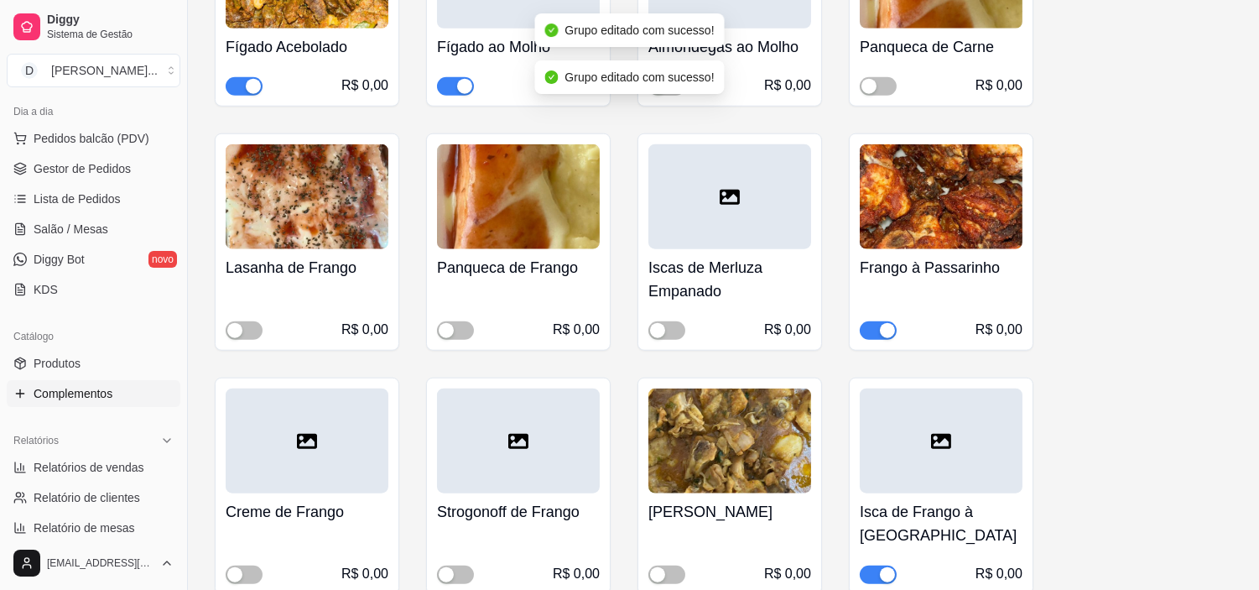
scroll to position [14537, 0]
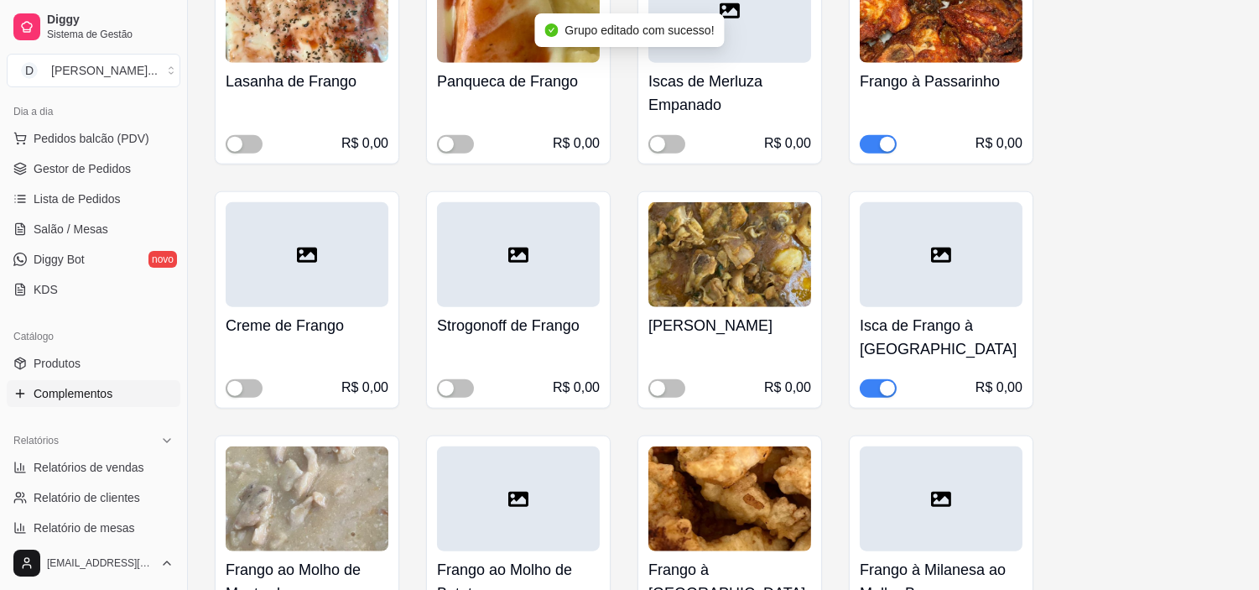
click at [870, 379] on span "button" at bounding box center [878, 388] width 37 height 18
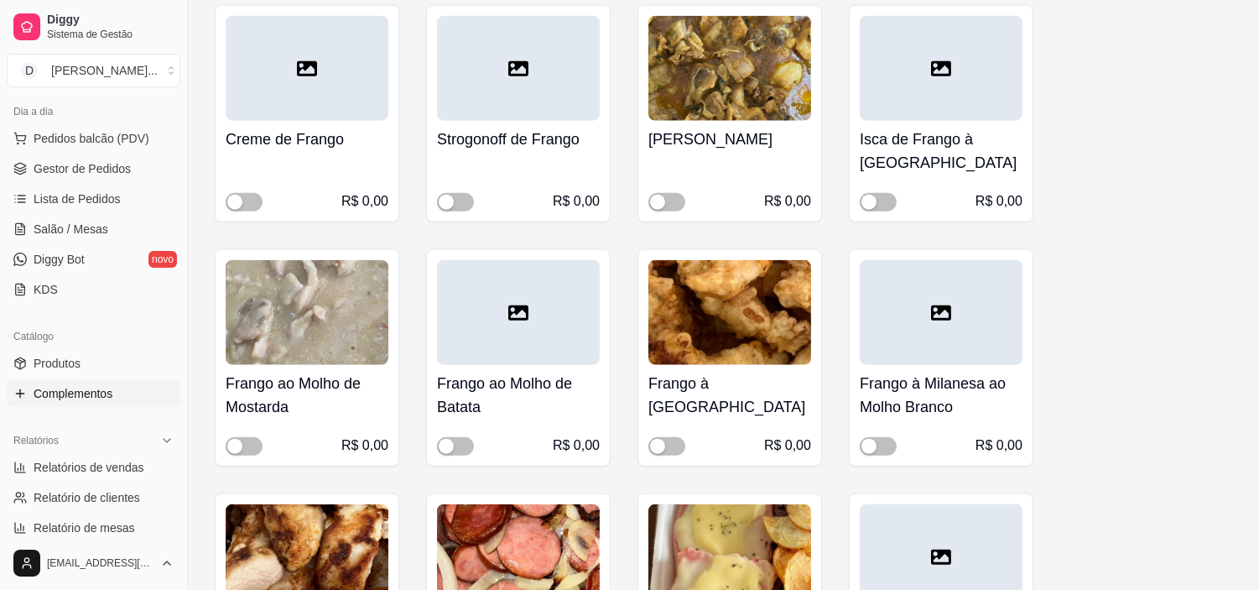
scroll to position [13884, 0]
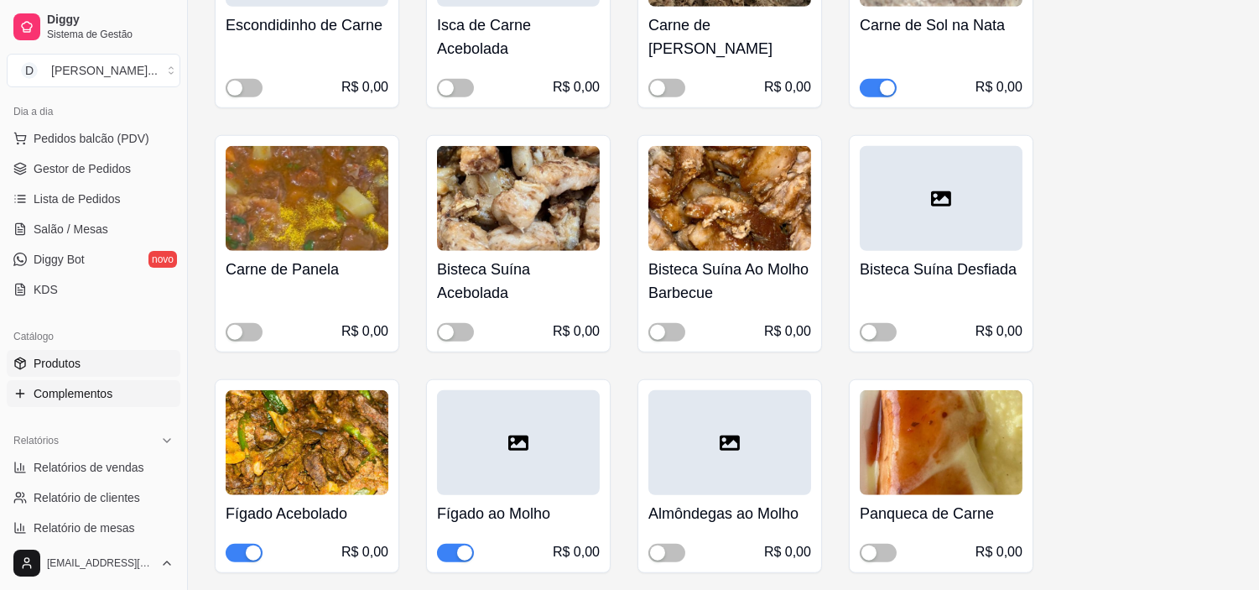
click at [71, 369] on span "Produtos" at bounding box center [57, 363] width 47 height 17
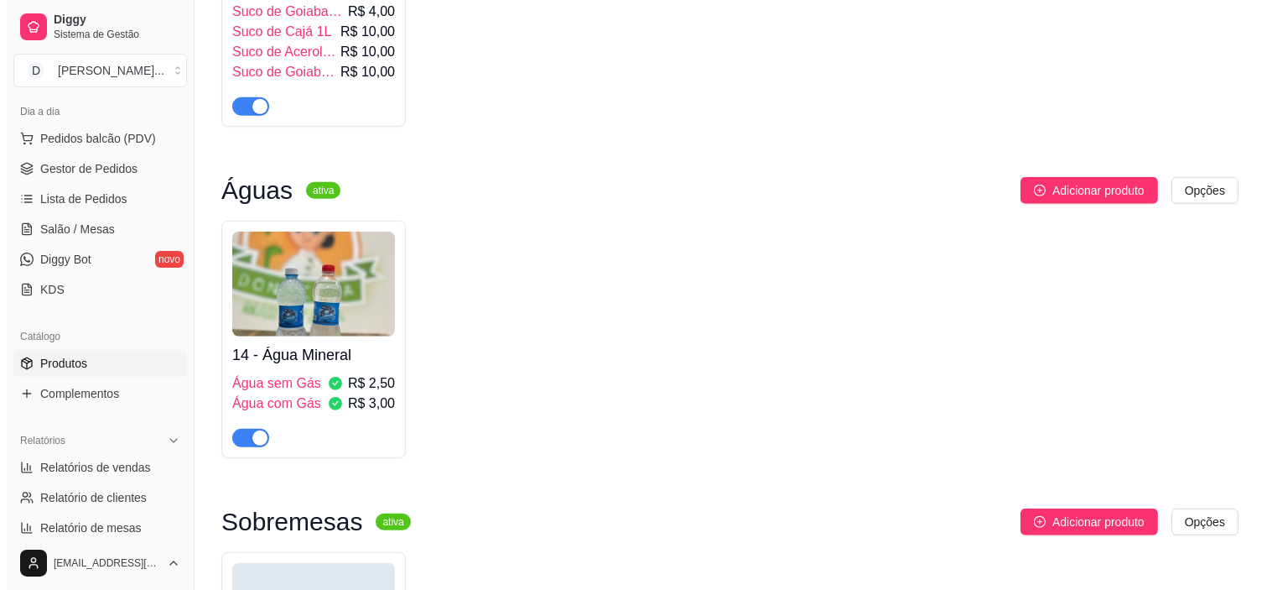
scroll to position [2608, 0]
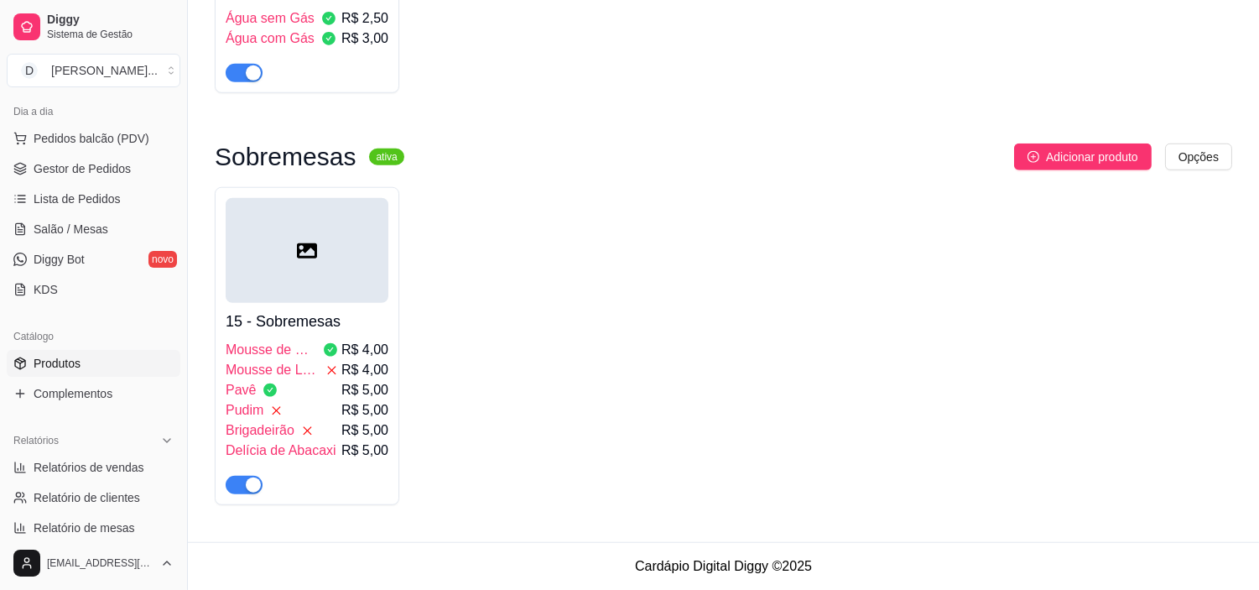
click at [287, 347] on span "Mousse de Maracujá" at bounding box center [271, 350] width 91 height 20
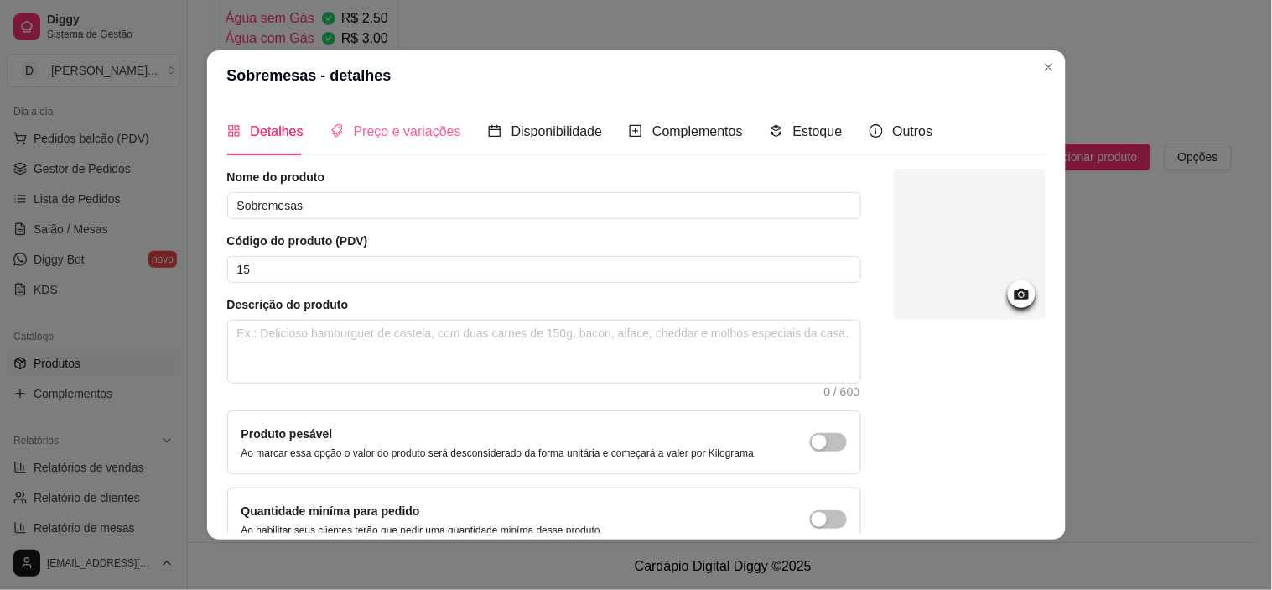
click at [382, 146] on div "Preço e variações" at bounding box center [395, 131] width 131 height 48
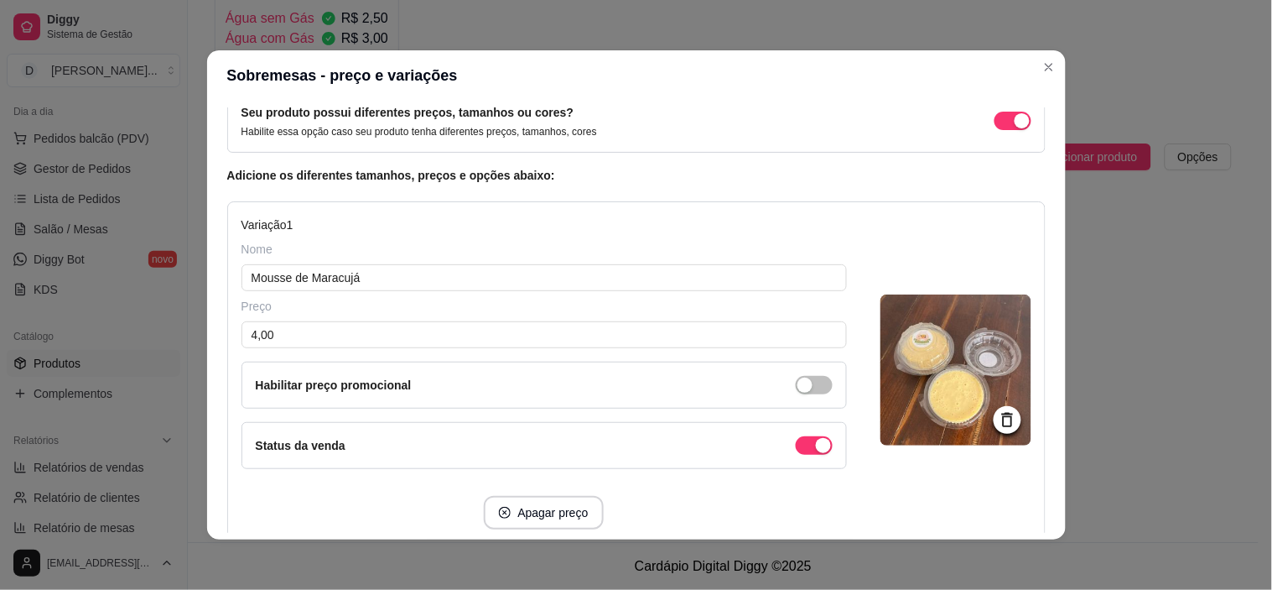
scroll to position [279, 0]
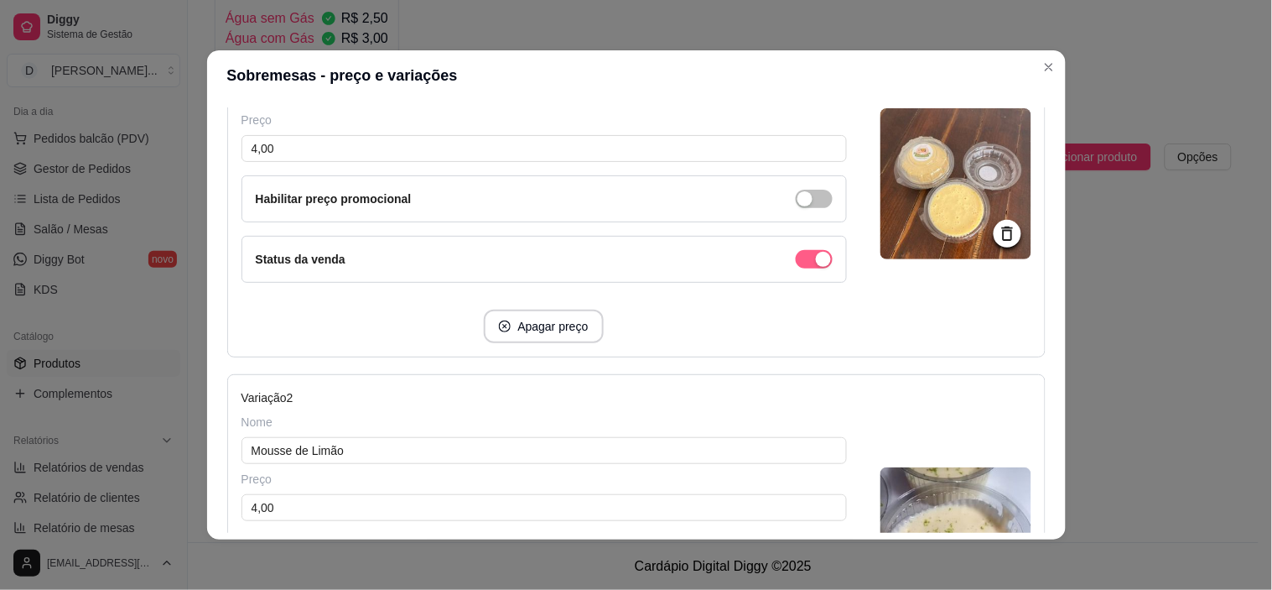
click at [816, 254] on div "button" at bounding box center [823, 259] width 15 height 15
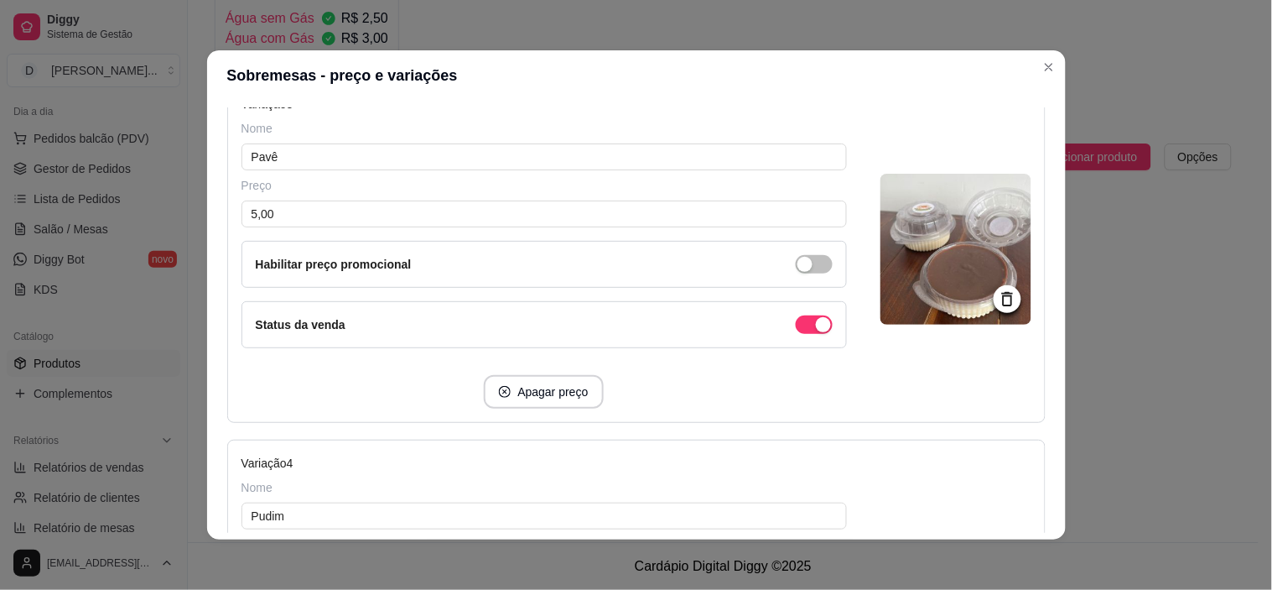
scroll to position [1118, 0]
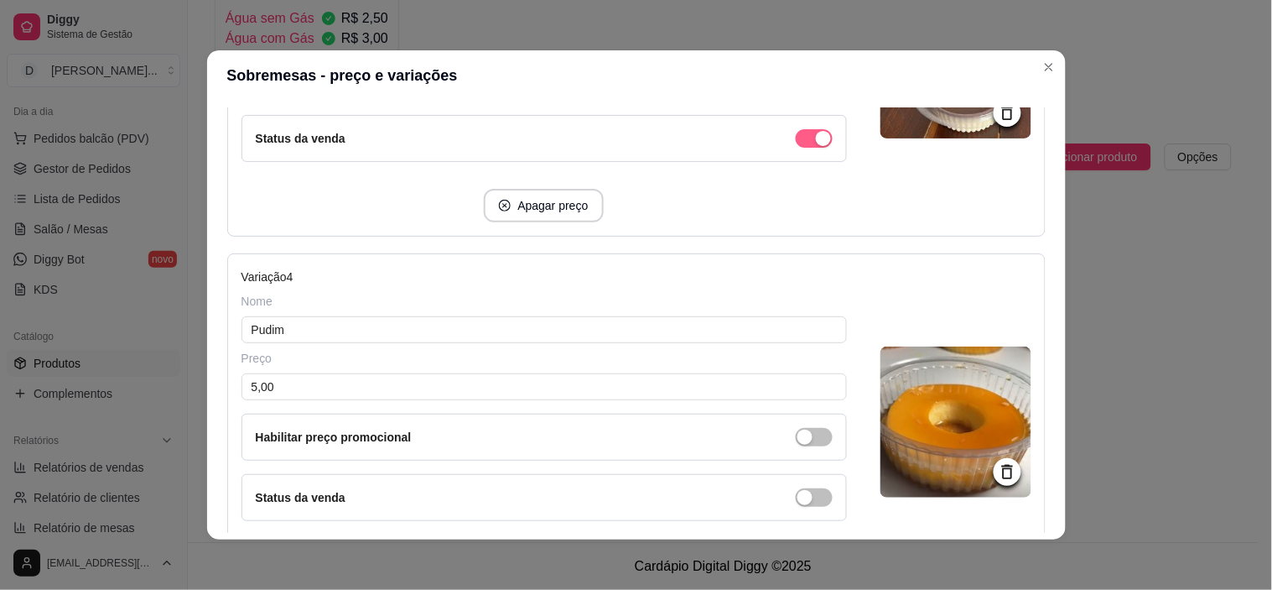
click at [796, 143] on span "button" at bounding box center [814, 138] width 37 height 18
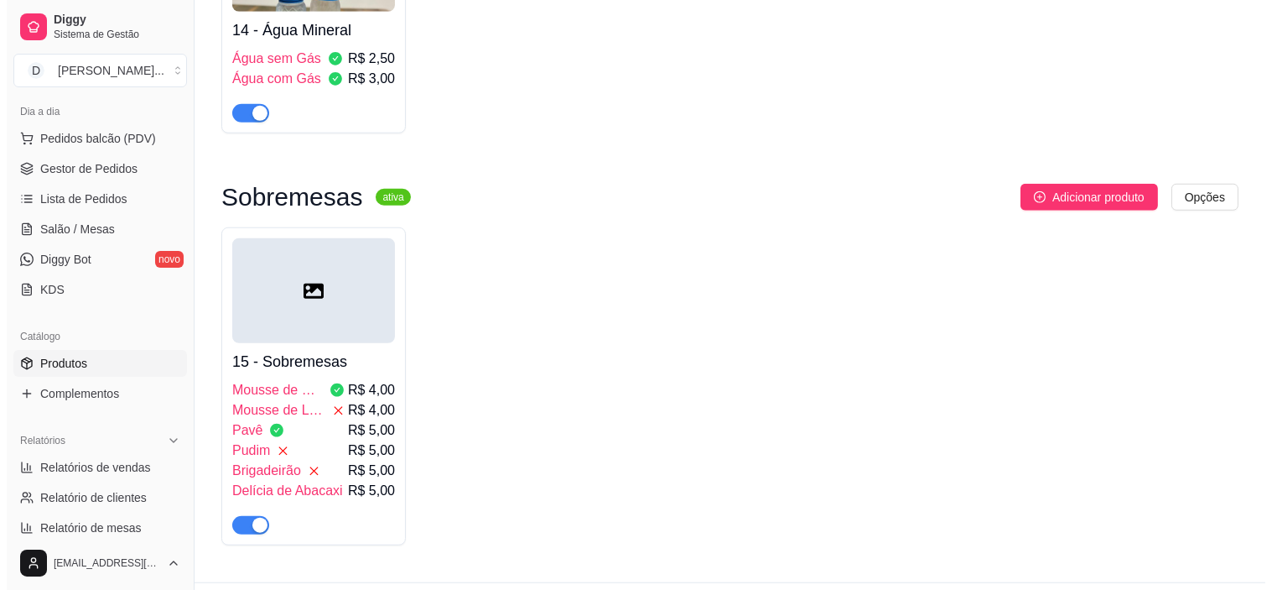
scroll to position [2608, 0]
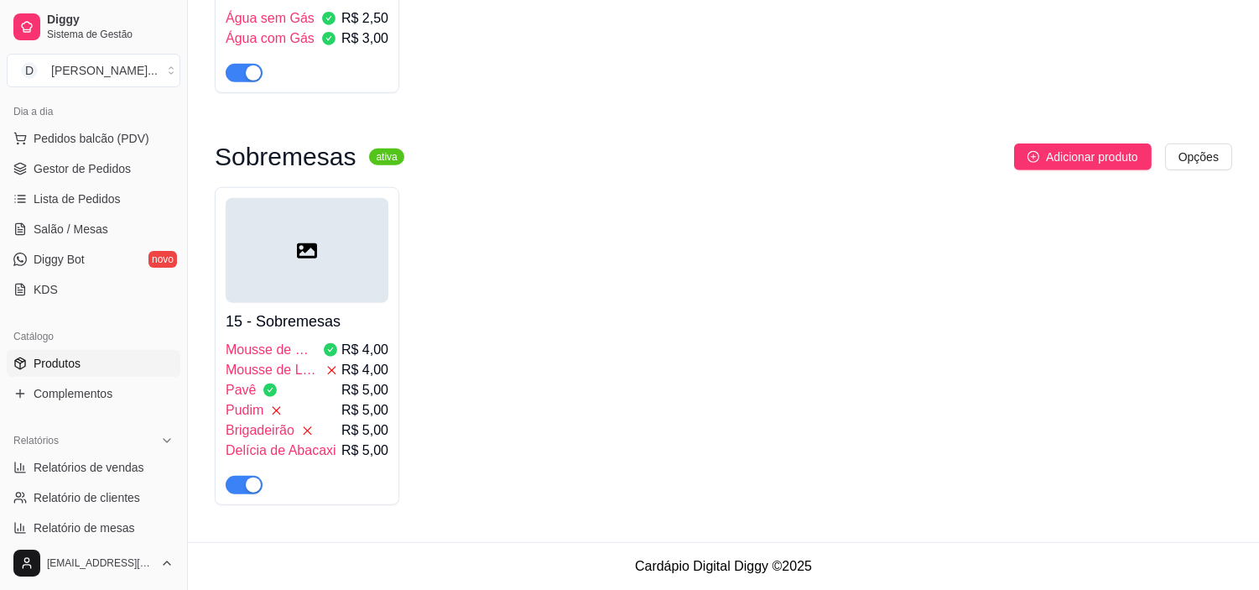
click at [312, 387] on div "Pavê R$ 5,00" at bounding box center [307, 390] width 163 height 20
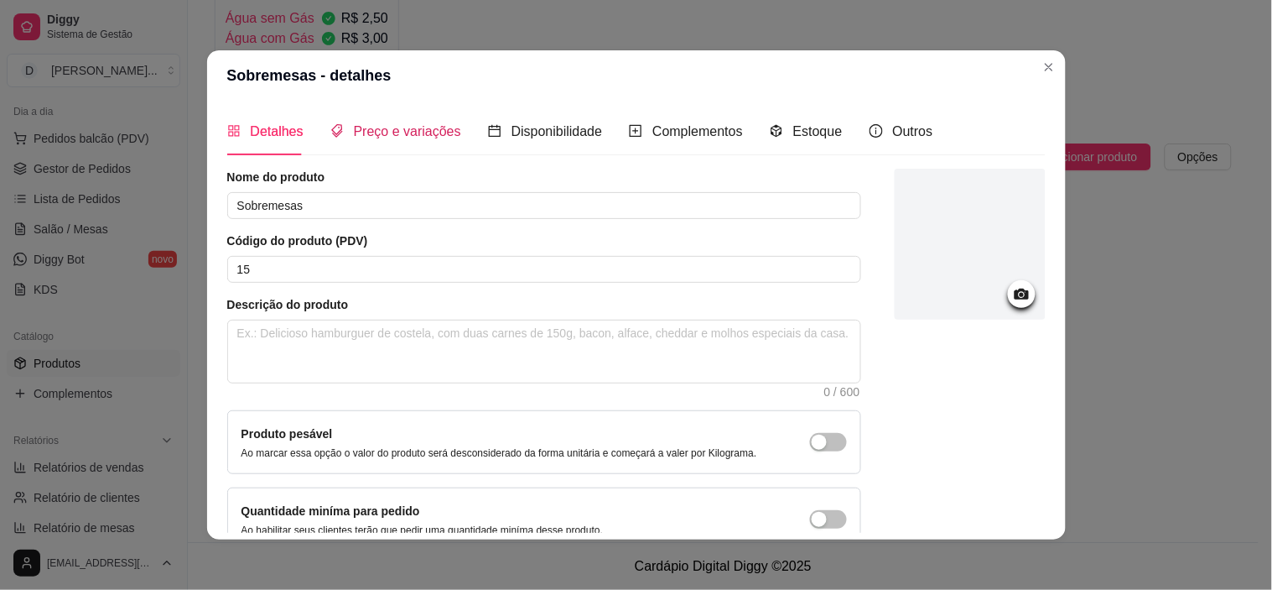
click at [361, 136] on span "Preço e variações" at bounding box center [407, 131] width 107 height 14
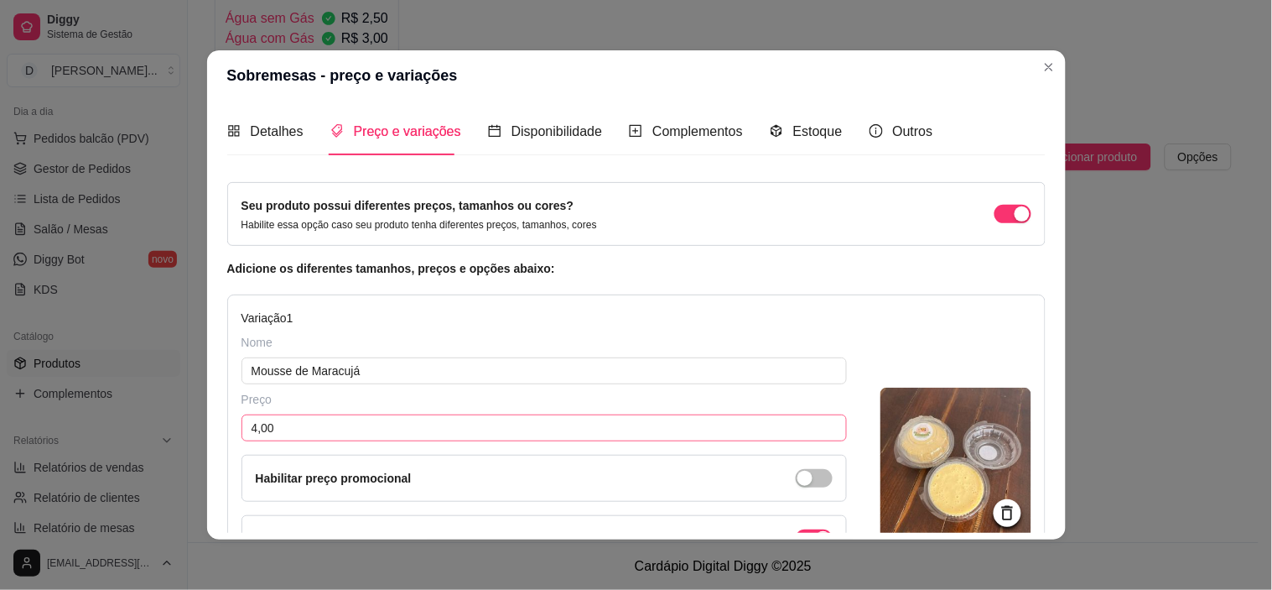
scroll to position [186, 0]
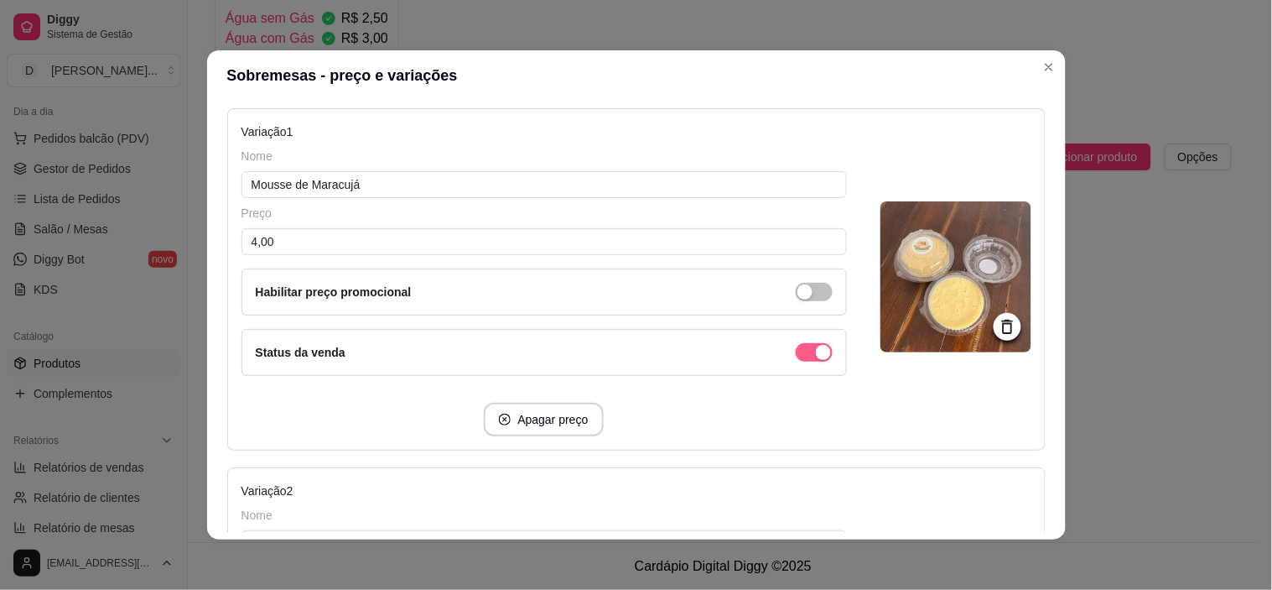
click at [796, 353] on span "button" at bounding box center [814, 352] width 37 height 18
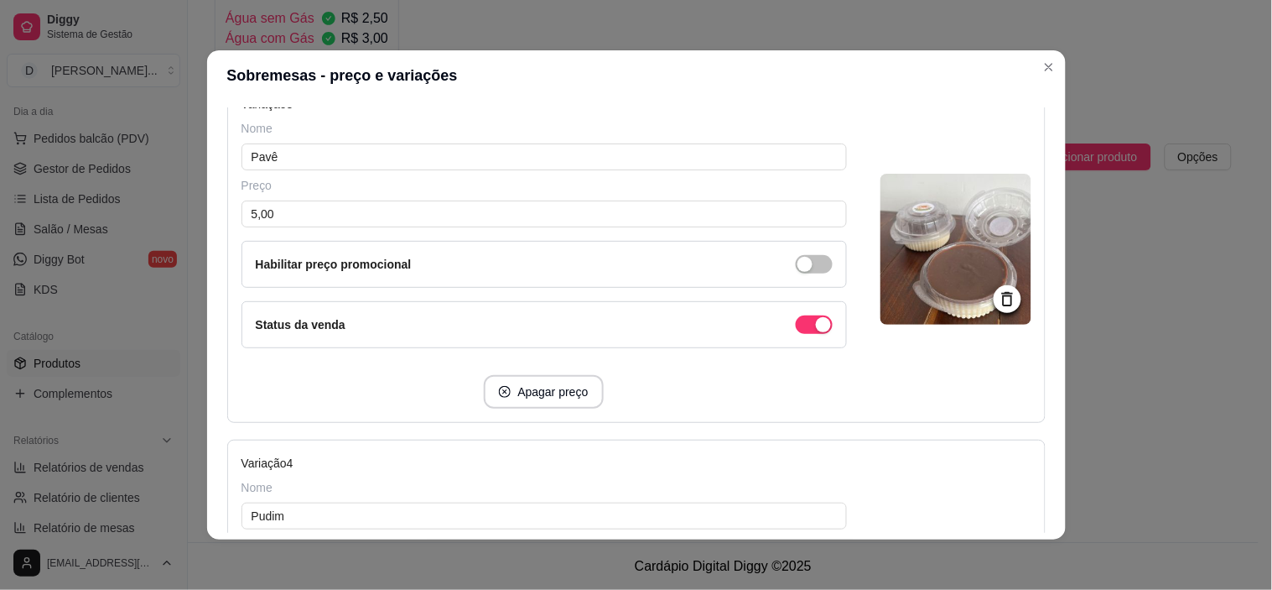
scroll to position [1118, 0]
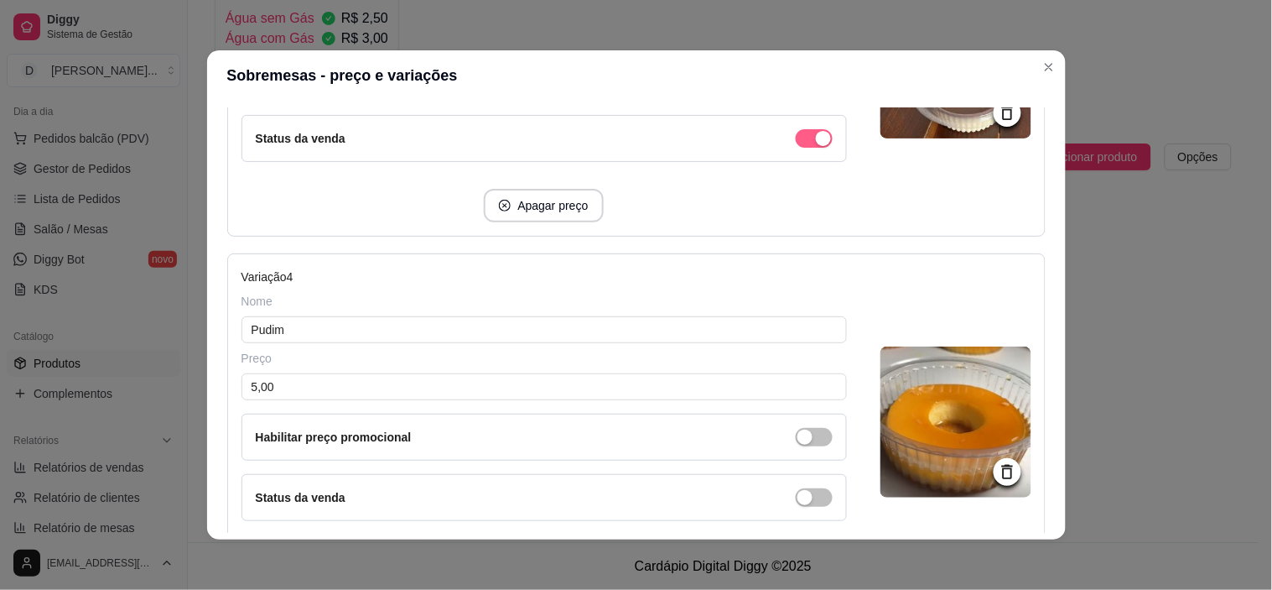
click at [796, 139] on span "button" at bounding box center [814, 138] width 37 height 18
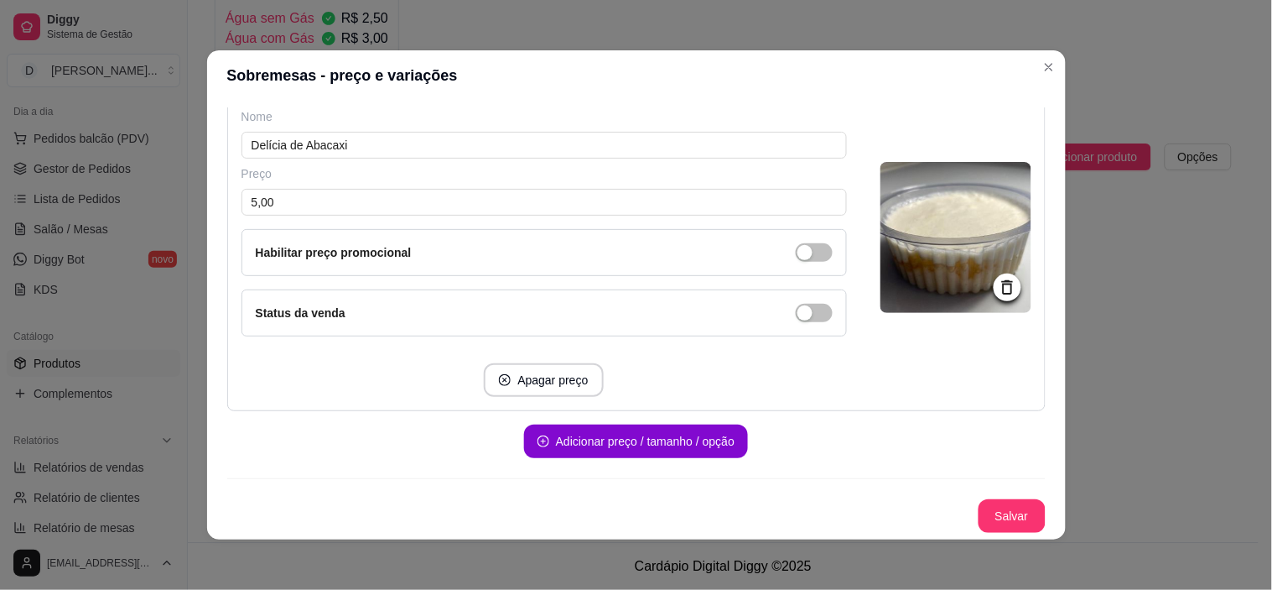
scroll to position [3, 0]
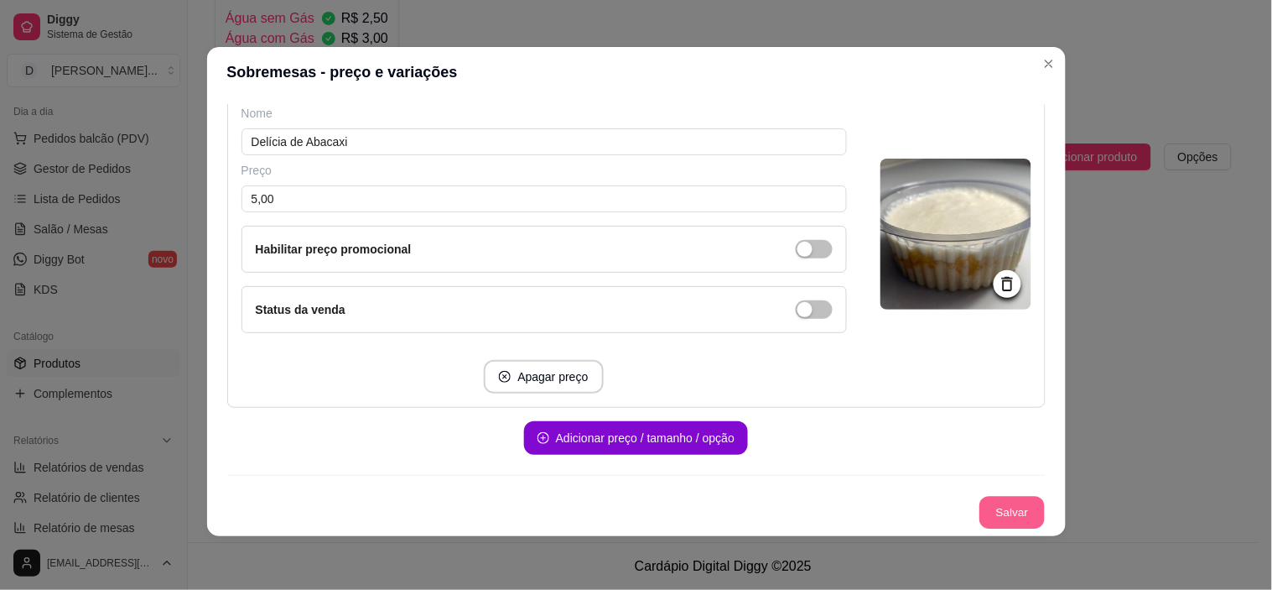
click at [980, 522] on button "Salvar" at bounding box center [1012, 512] width 65 height 33
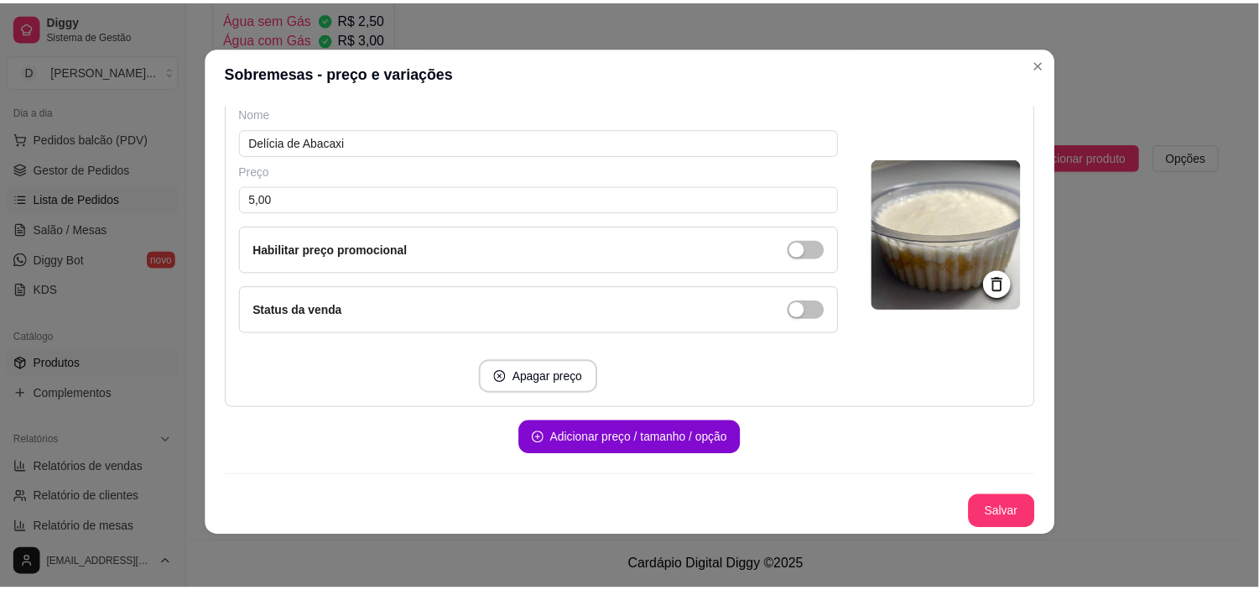
scroll to position [2094, 0]
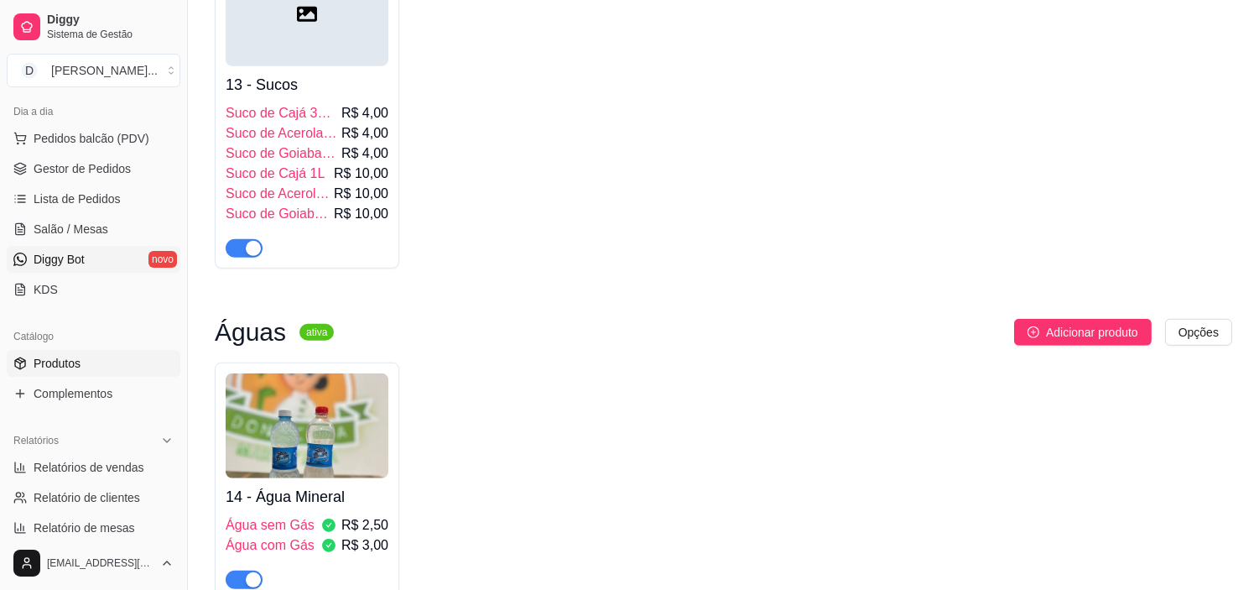
click at [65, 256] on span "Diggy Bot" at bounding box center [59, 259] width 51 height 17
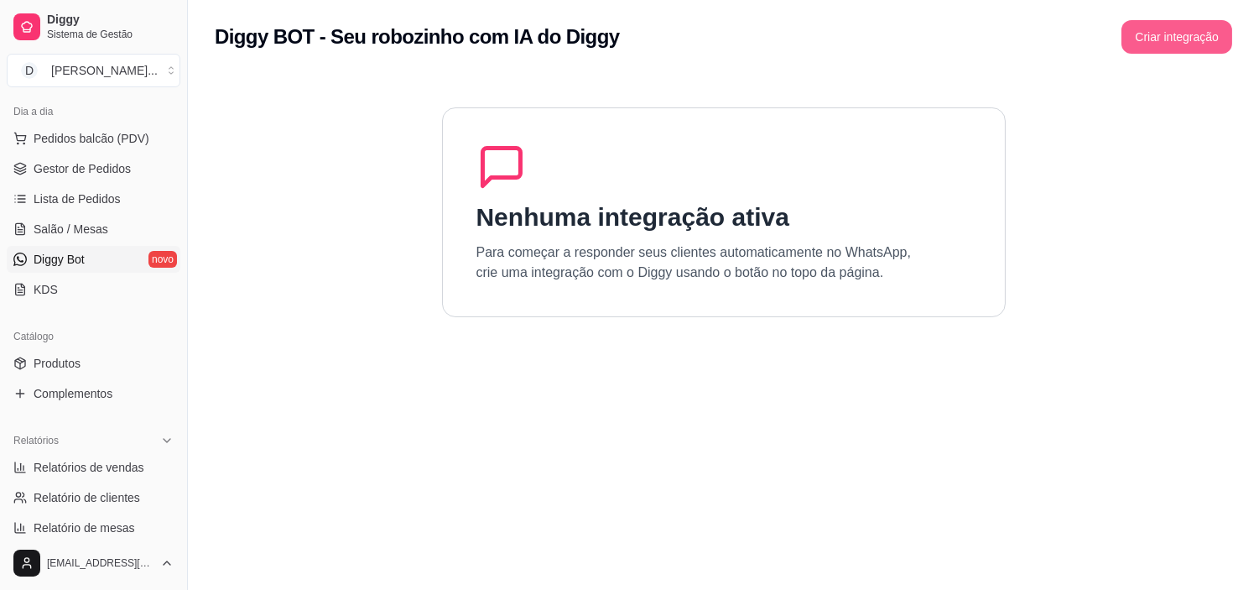
click at [1201, 27] on button "Criar integração" at bounding box center [1176, 37] width 111 height 34
